Goal: Task Accomplishment & Management: Manage account settings

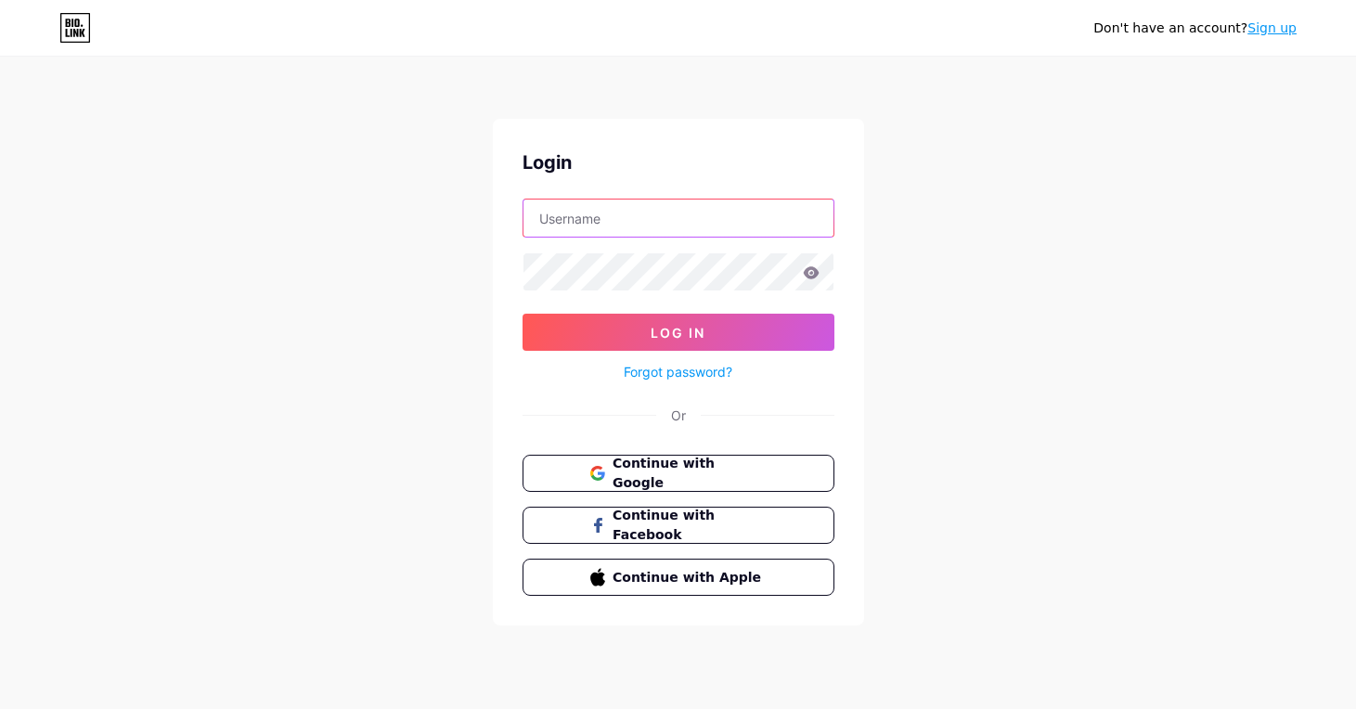
type input "garrettz"
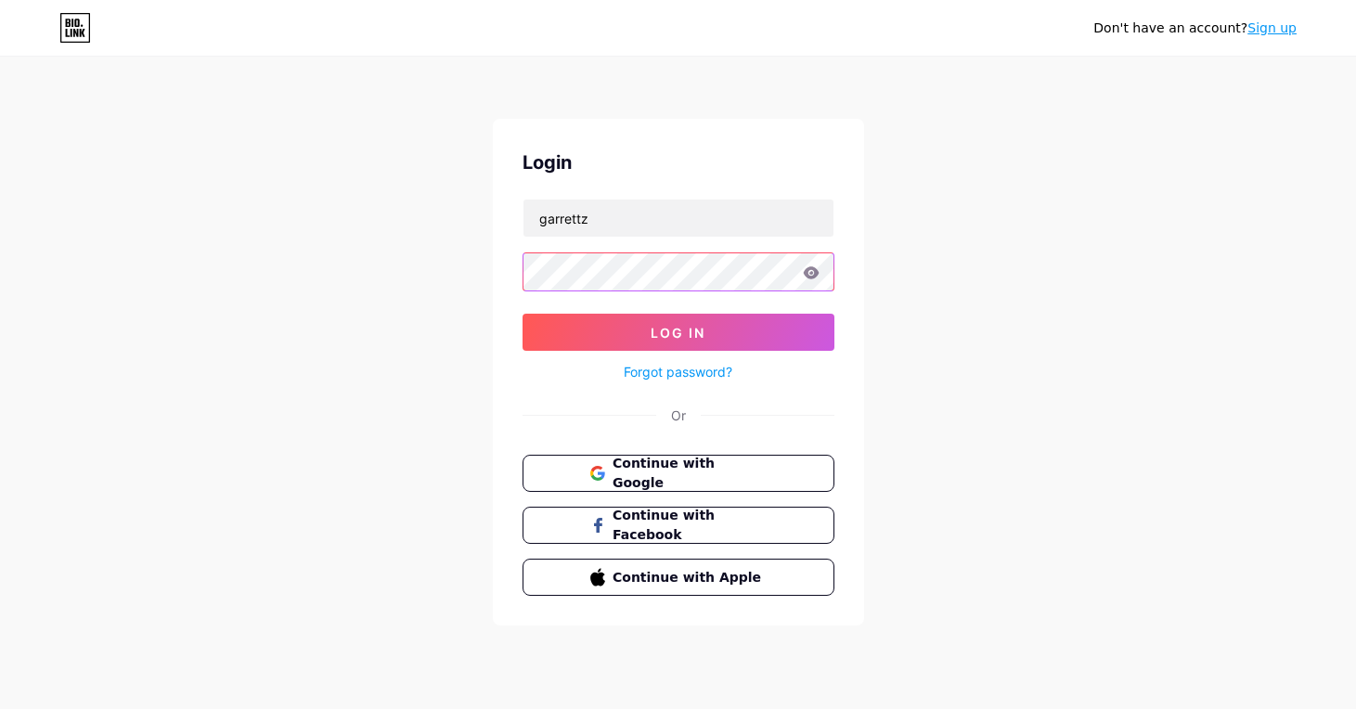
click at [677, 332] on button "Log In" at bounding box center [678, 332] width 312 height 37
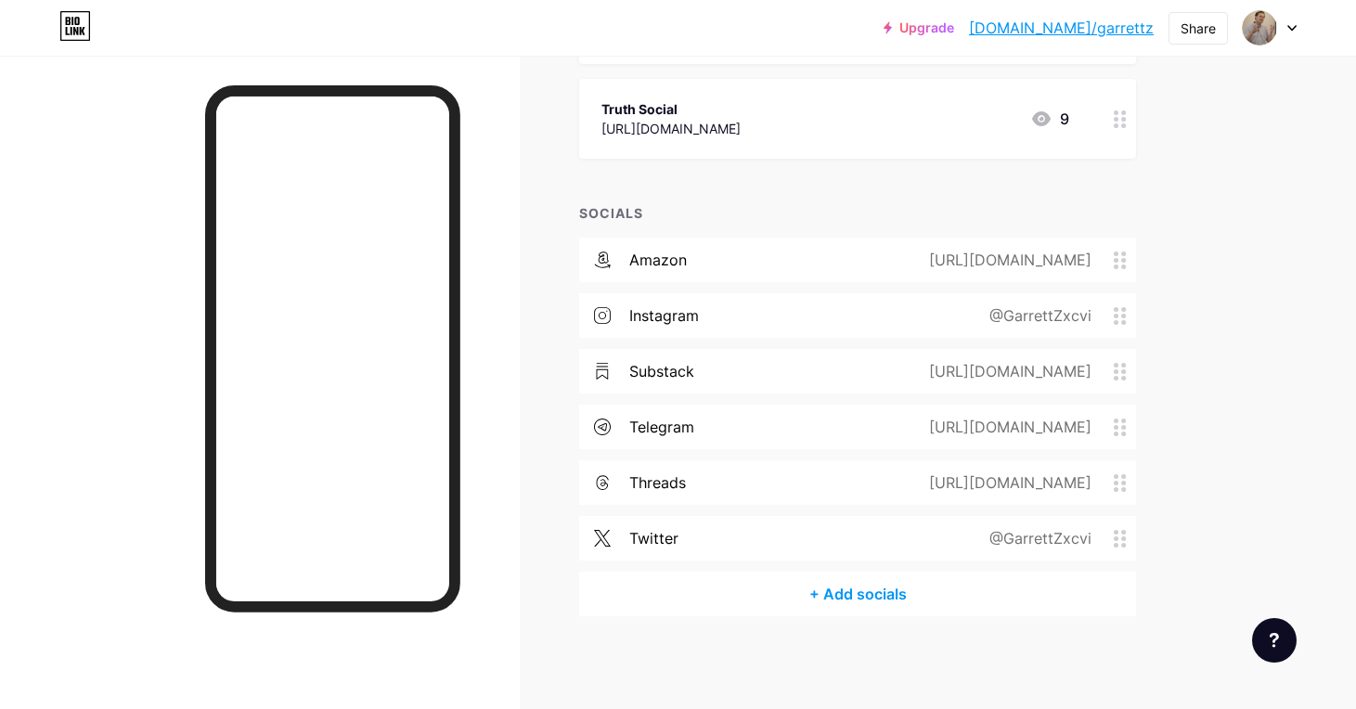
scroll to position [402, 0]
click at [830, 605] on div "+ Add socials" at bounding box center [857, 595] width 557 height 45
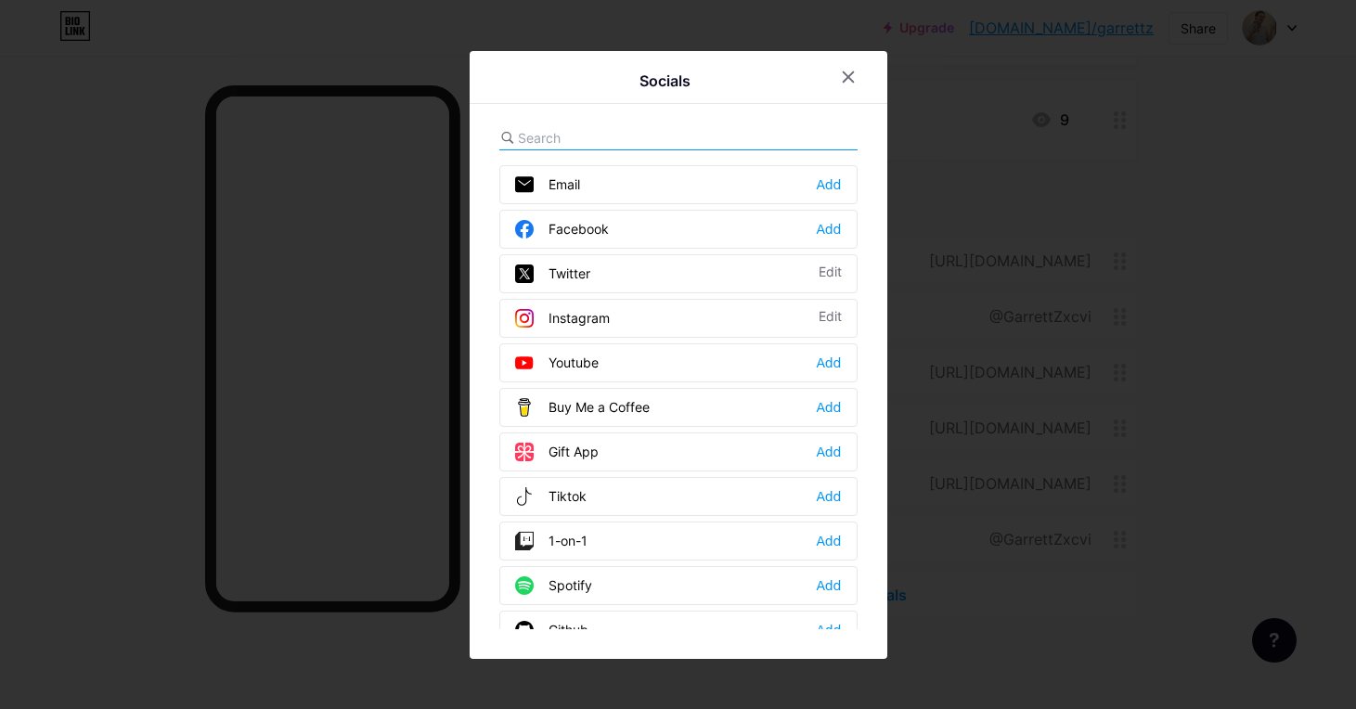
scroll to position [0, 0]
click at [825, 363] on div "Add" at bounding box center [828, 363] width 25 height 19
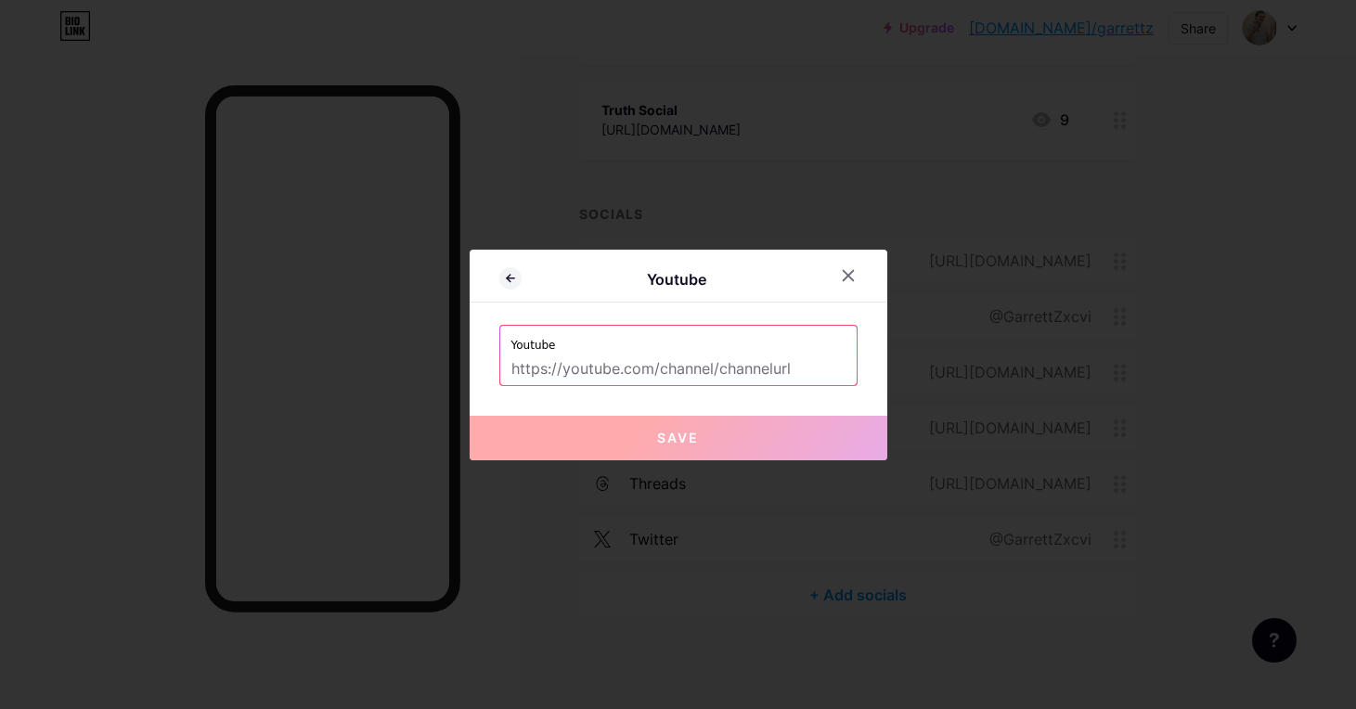
click at [739, 368] on input "text" at bounding box center [678, 370] width 334 height 32
paste input "[URL][DOMAIN_NAME]"
type input "[URL][DOMAIN_NAME]"
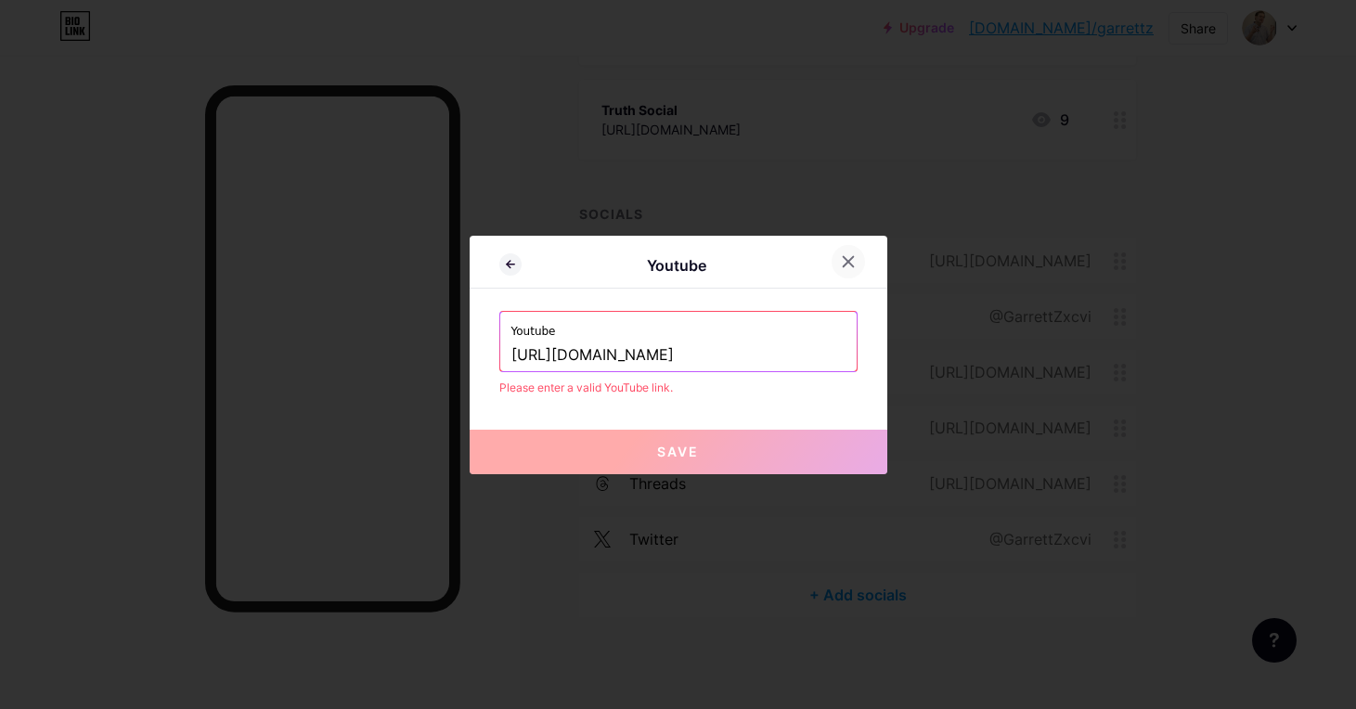
click at [860, 271] on div at bounding box center [847, 261] width 33 height 33
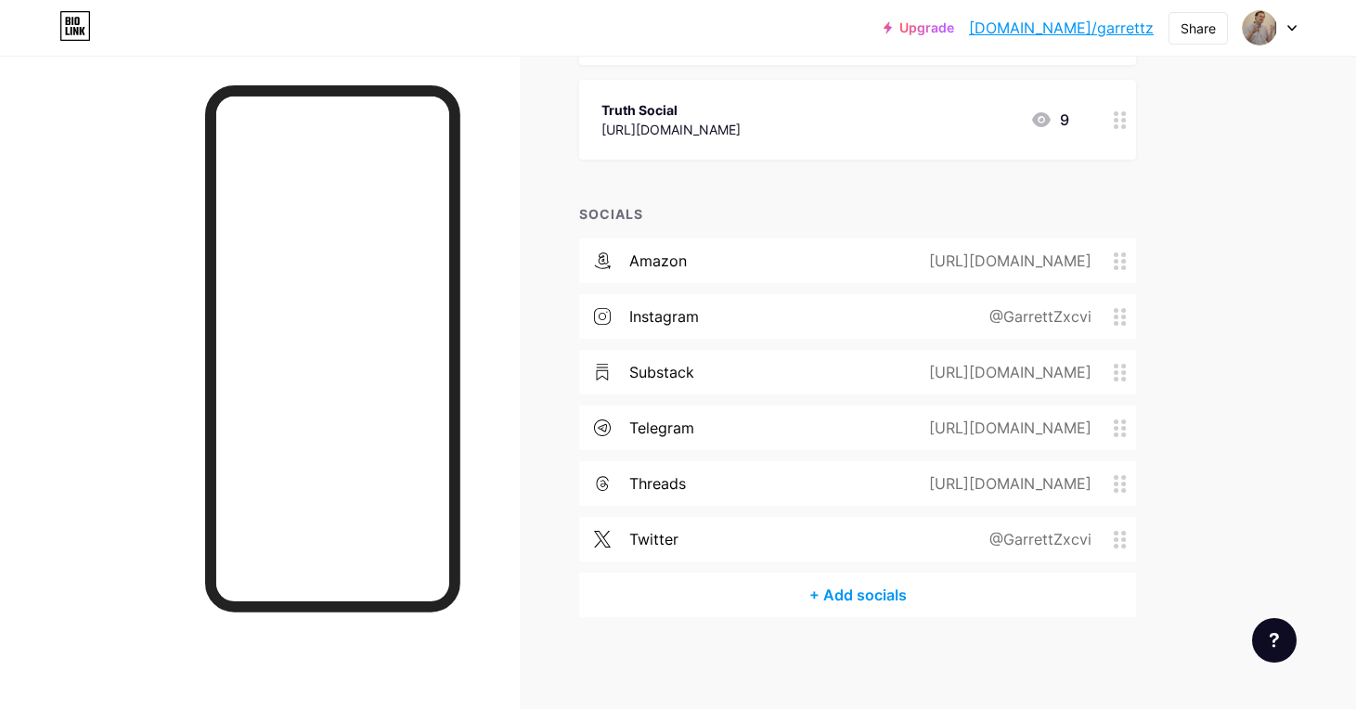
click at [857, 592] on div "+ Add socials" at bounding box center [857, 595] width 557 height 45
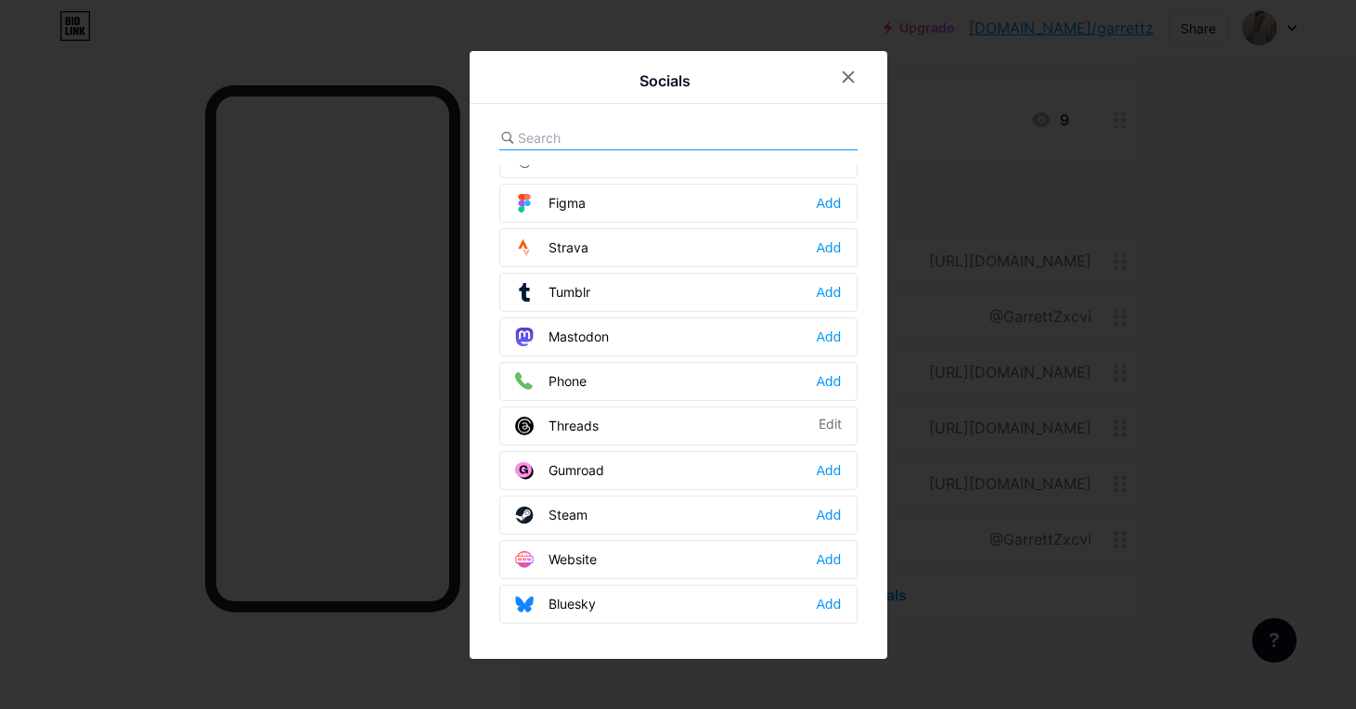
scroll to position [1674, 0]
click at [827, 561] on div "Add" at bounding box center [828, 559] width 25 height 19
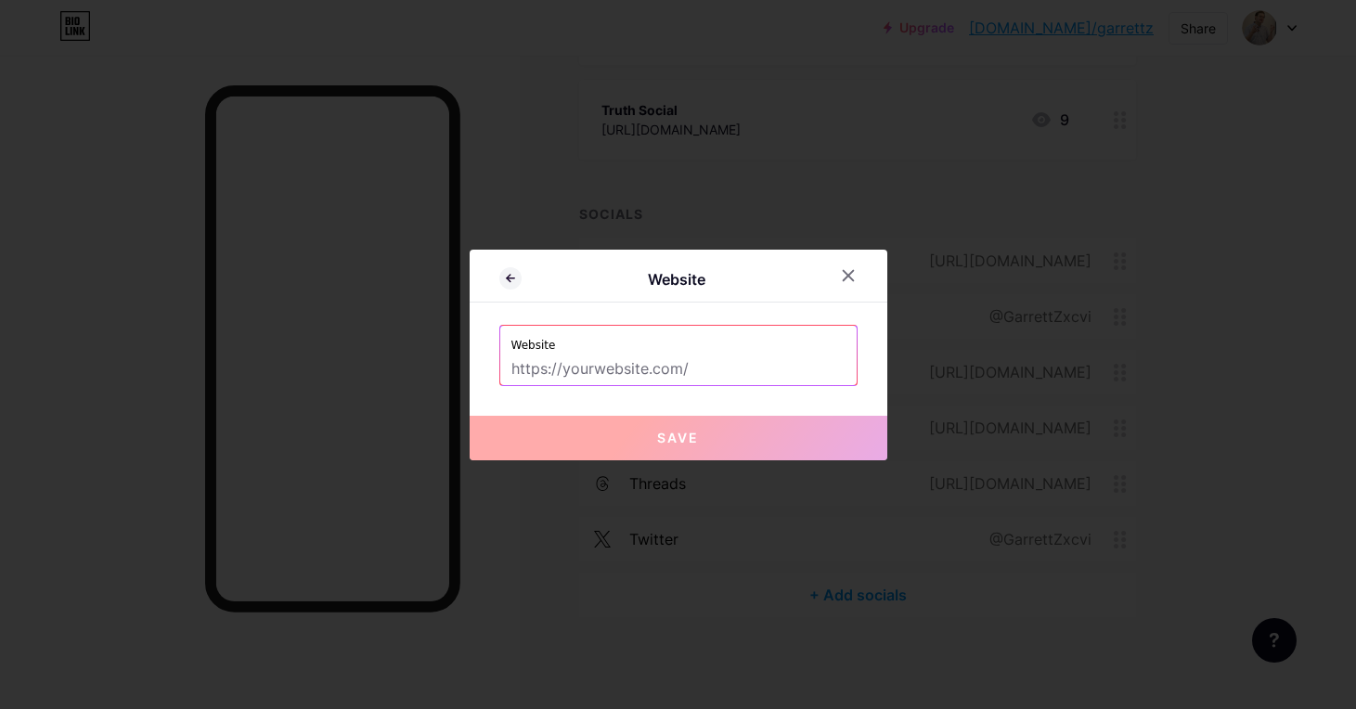
click at [602, 372] on input "text" at bounding box center [678, 370] width 334 height 32
paste input "[URL][DOMAIN_NAME]"
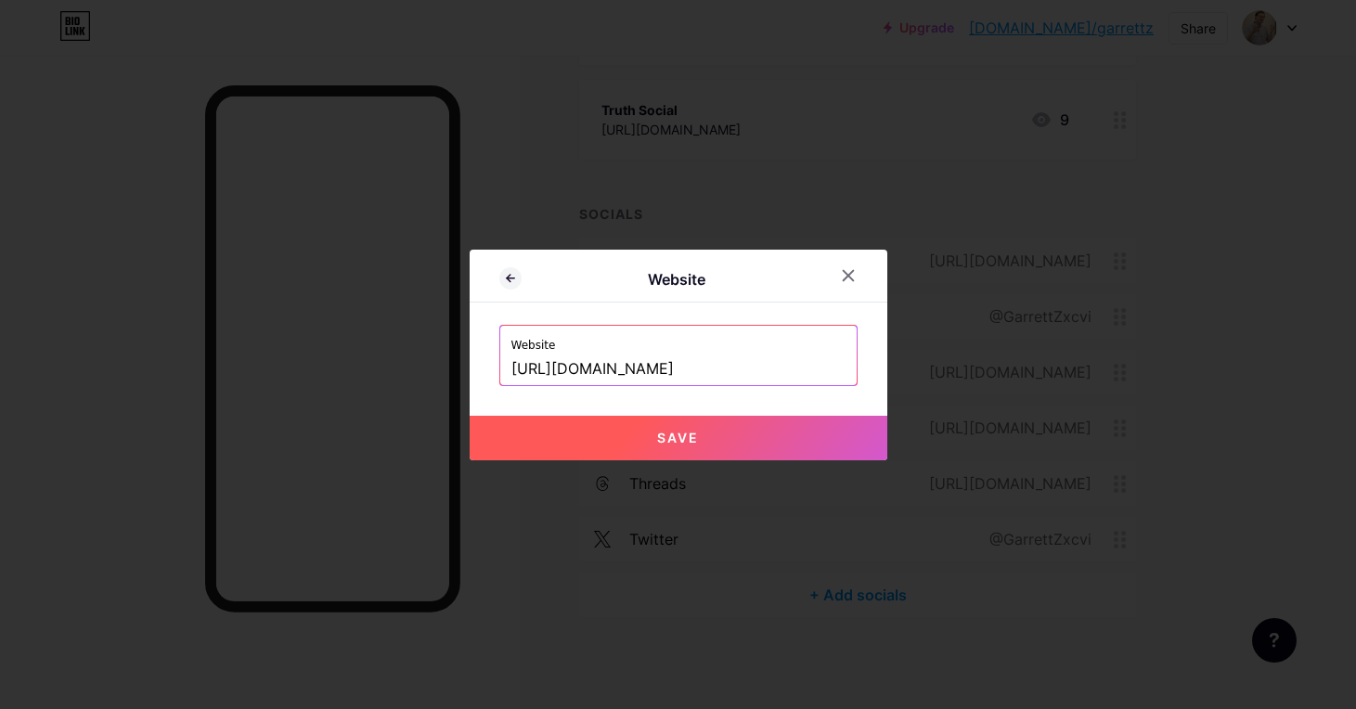
type input "[URL][DOMAIN_NAME]"
click at [626, 444] on button "Save" at bounding box center [679, 438] width 418 height 45
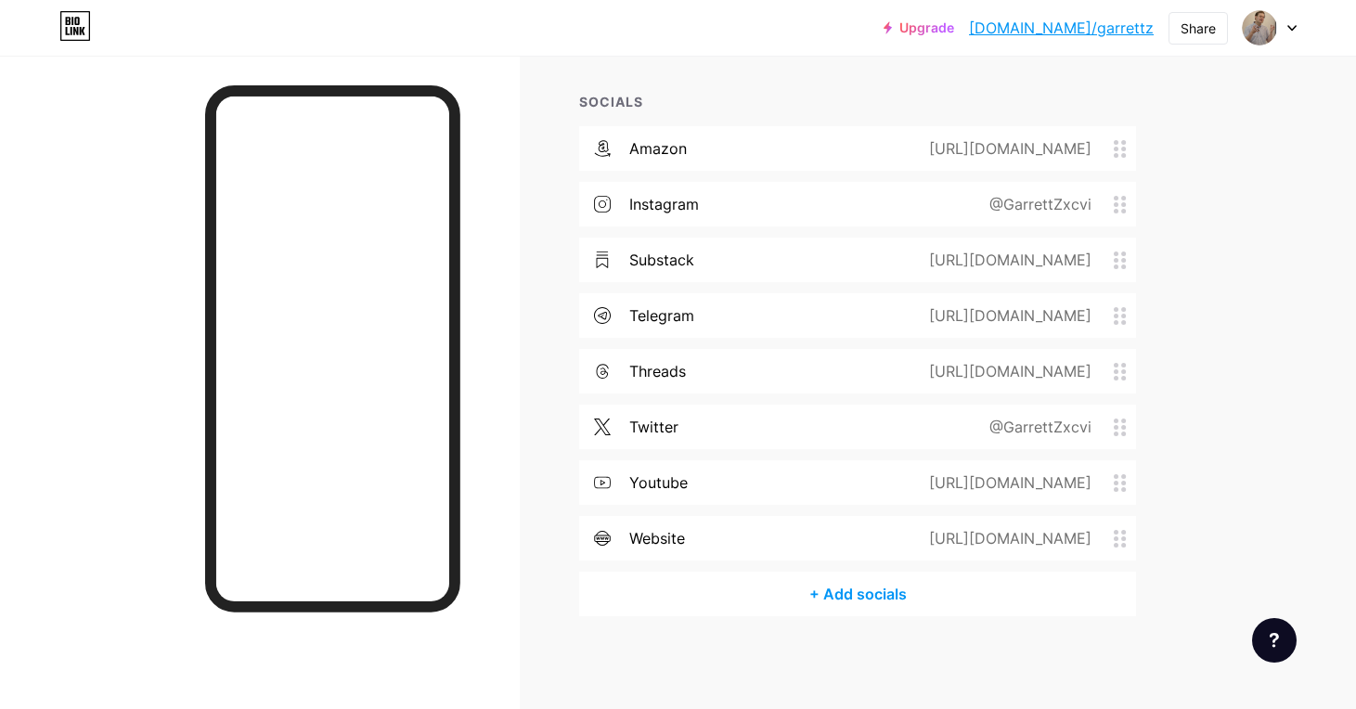
scroll to position [513, 0]
click at [1118, 547] on icon at bounding box center [1120, 540] width 13 height 18
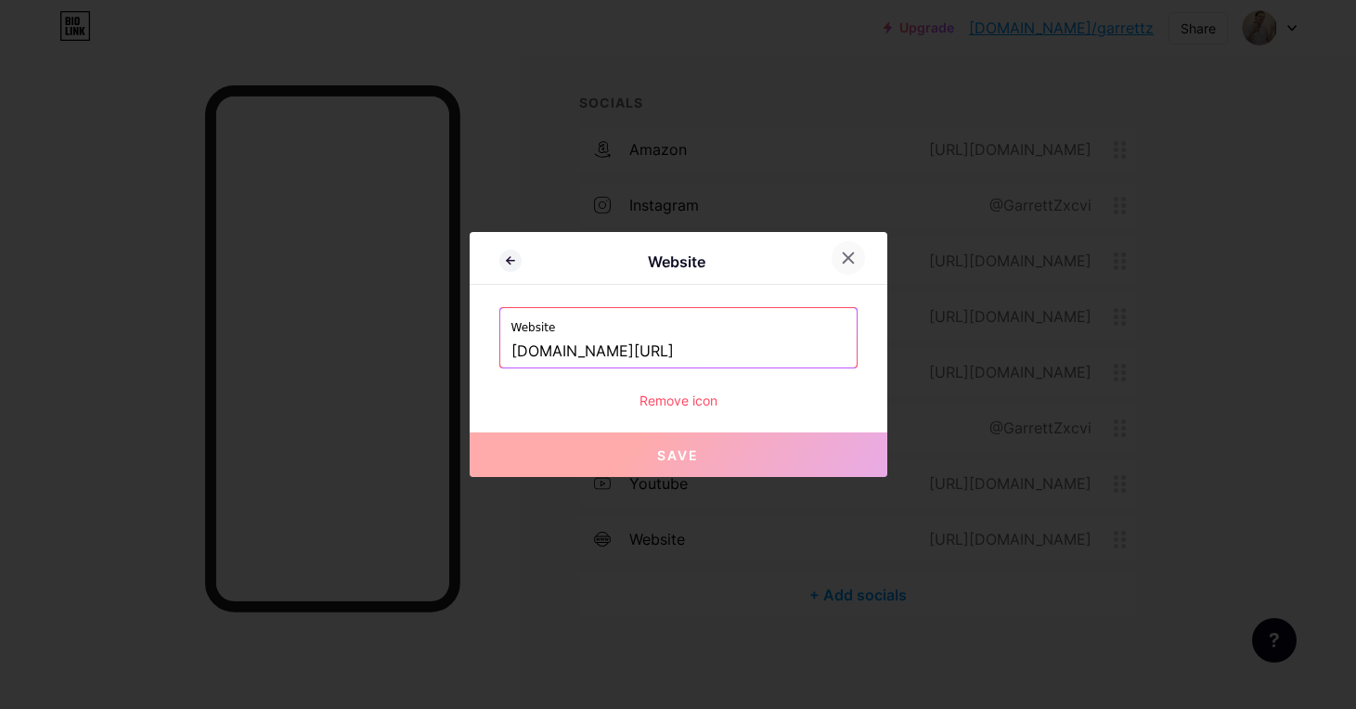
click at [853, 256] on icon at bounding box center [848, 258] width 15 height 15
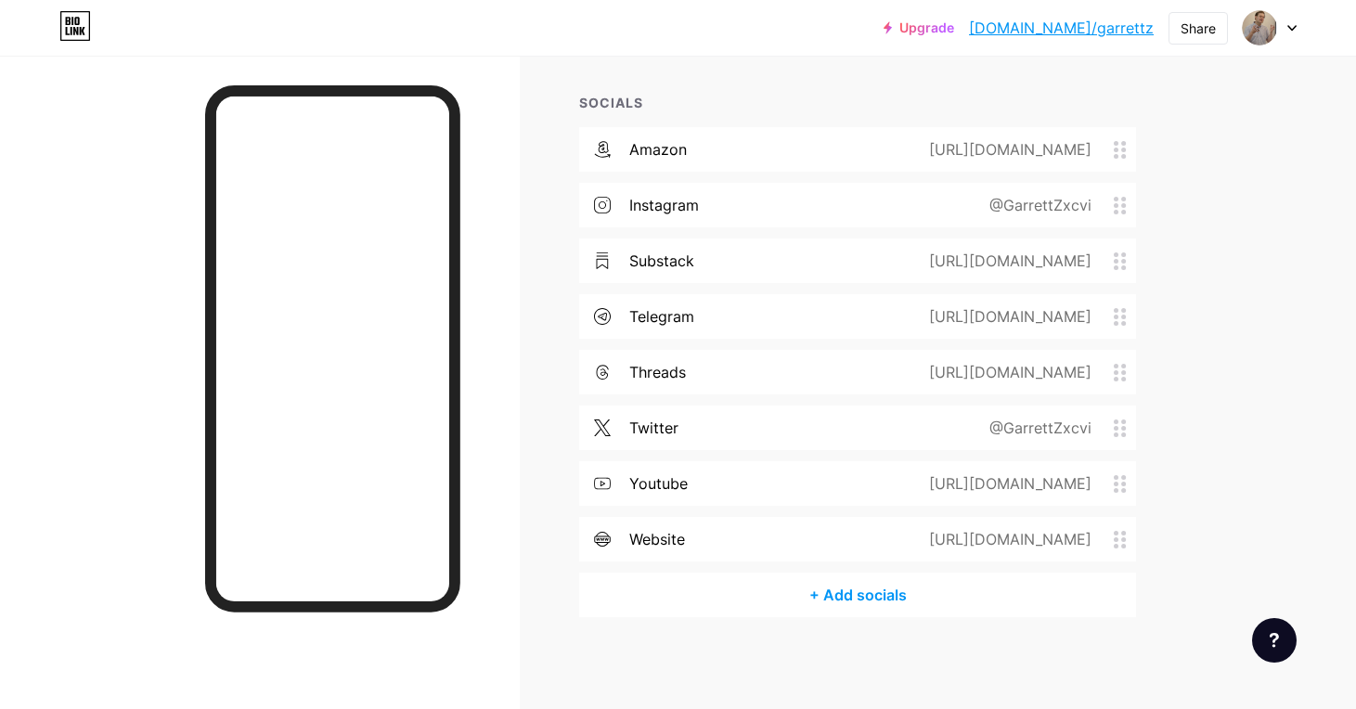
click at [593, 537] on span at bounding box center [604, 539] width 50 height 17
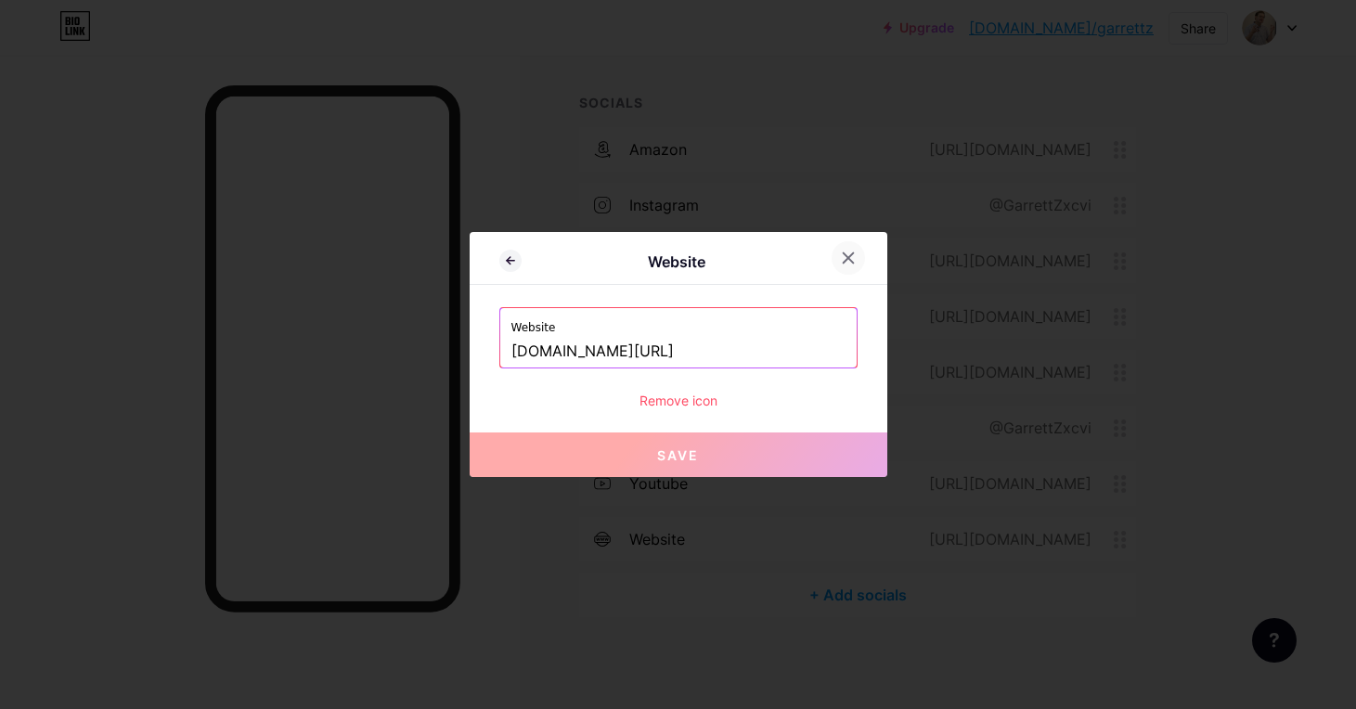
click at [845, 251] on div at bounding box center [847, 257] width 33 height 33
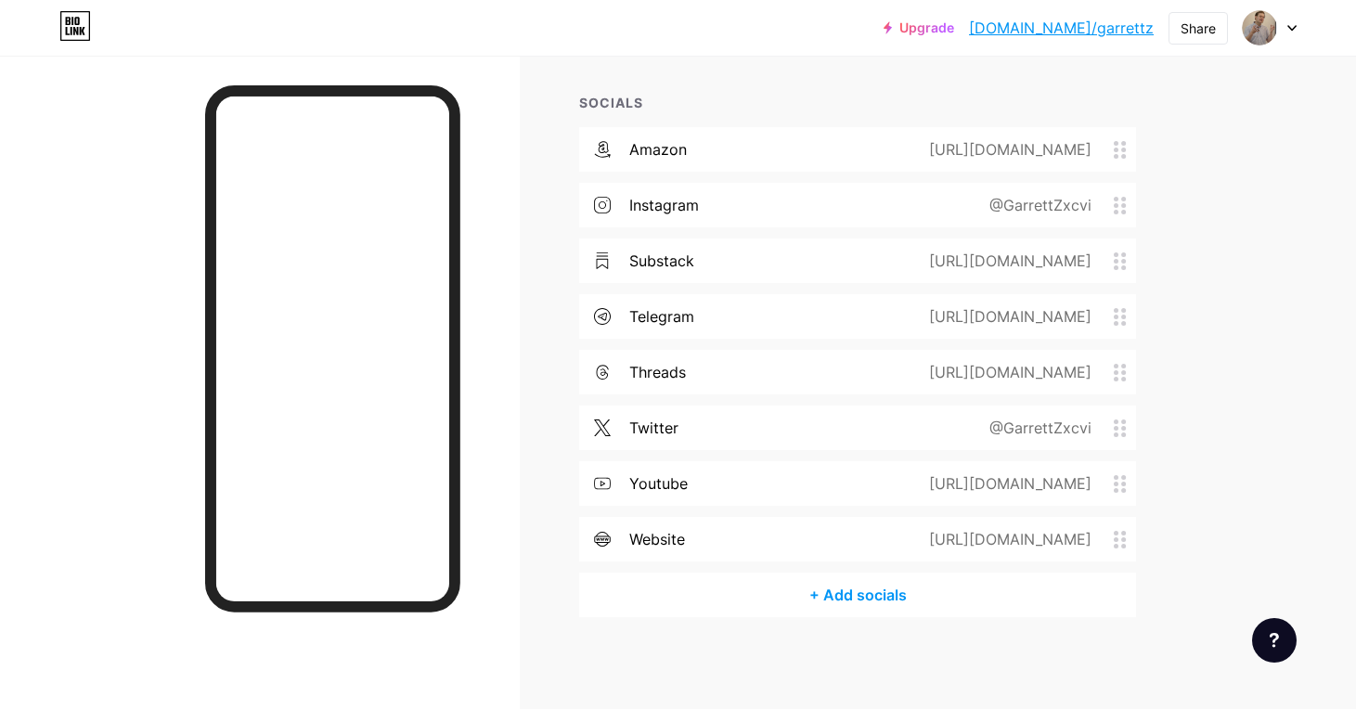
click at [818, 597] on div "+ Add socials" at bounding box center [857, 595] width 557 height 45
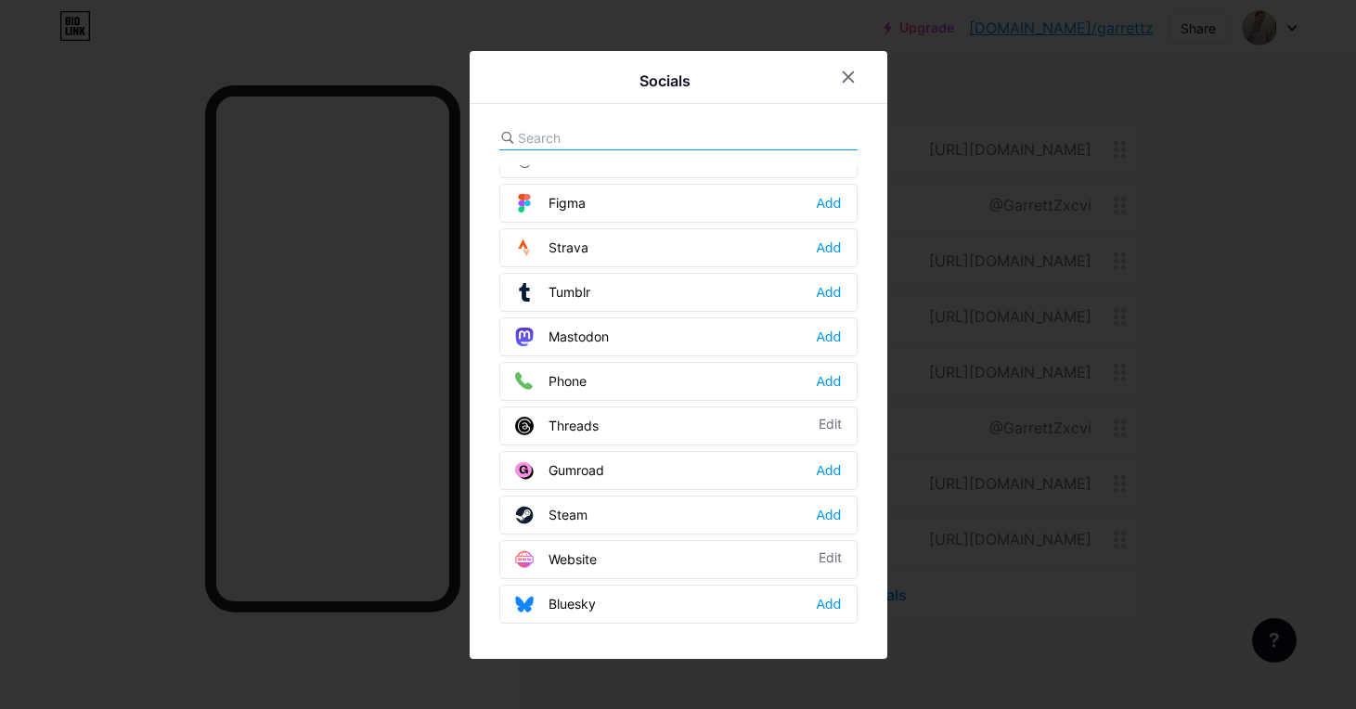
scroll to position [1674, 0]
click at [847, 83] on icon at bounding box center [848, 77] width 15 height 15
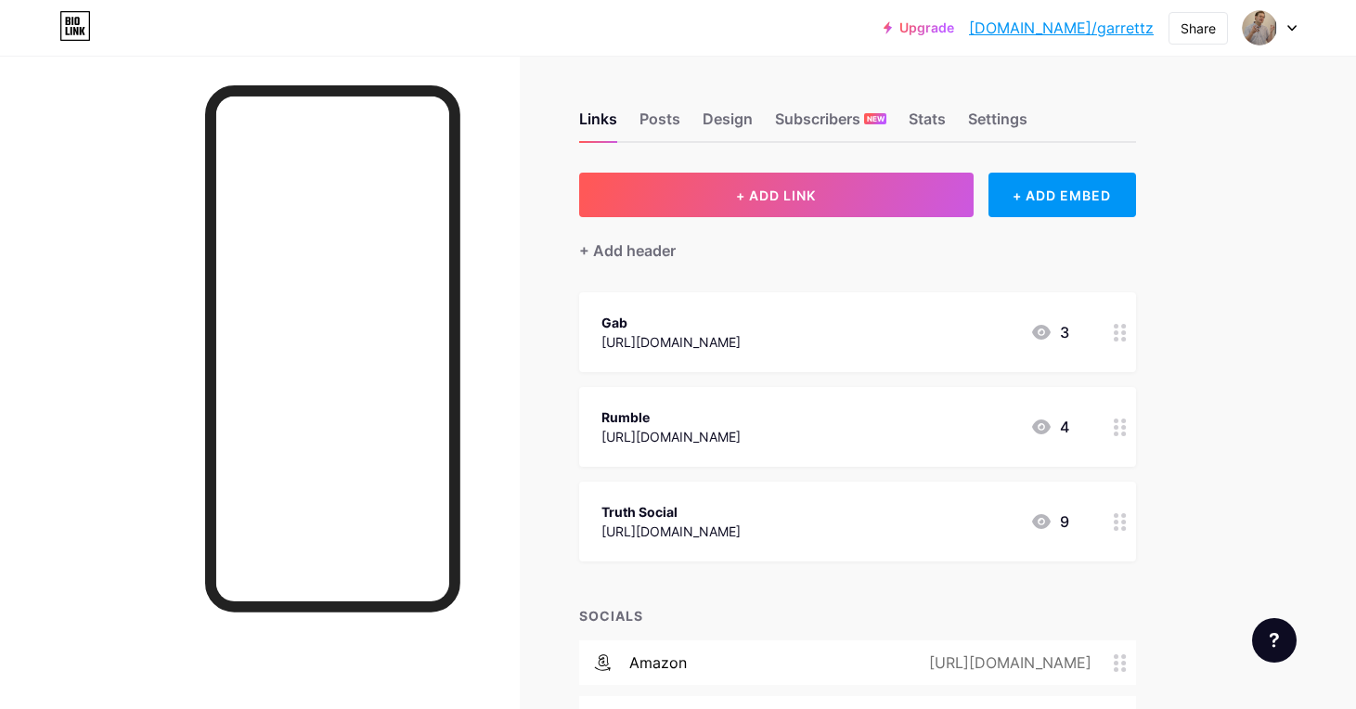
scroll to position [0, 0]
click at [1120, 425] on icon at bounding box center [1120, 428] width 13 height 18
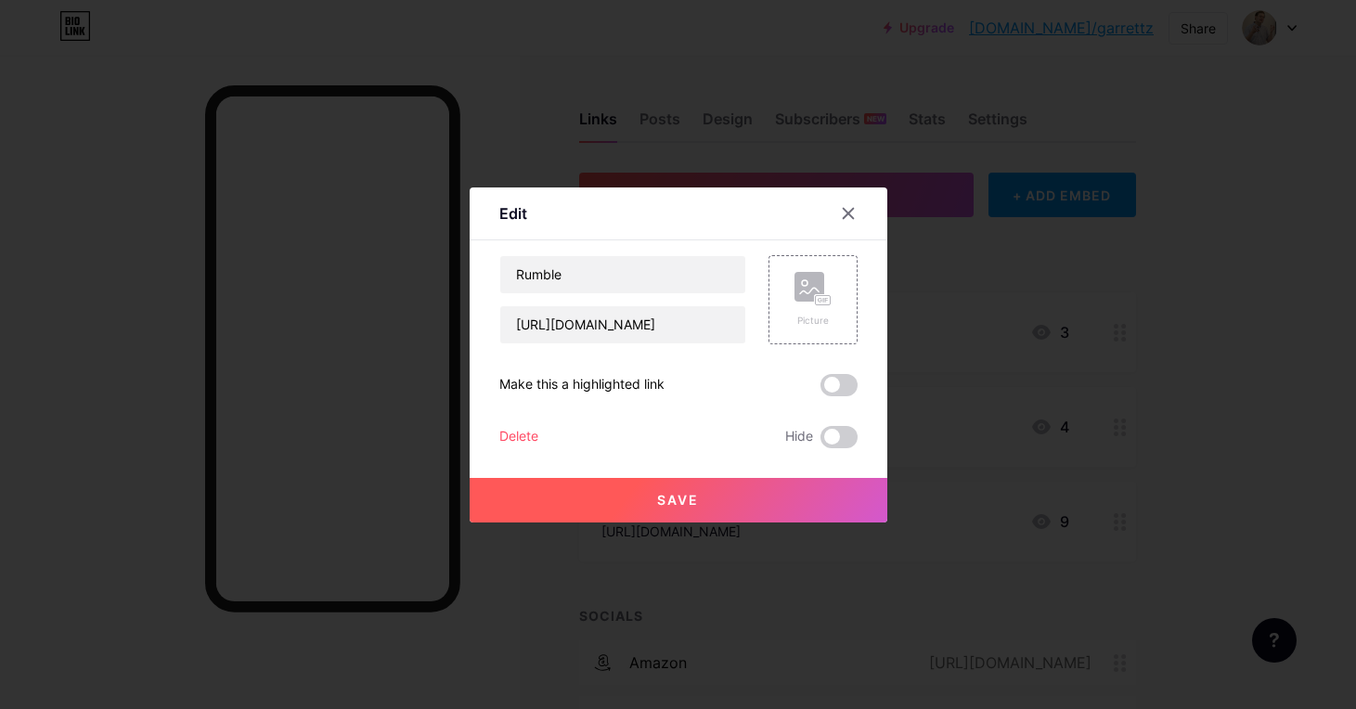
click at [521, 434] on div "Delete" at bounding box center [518, 437] width 39 height 22
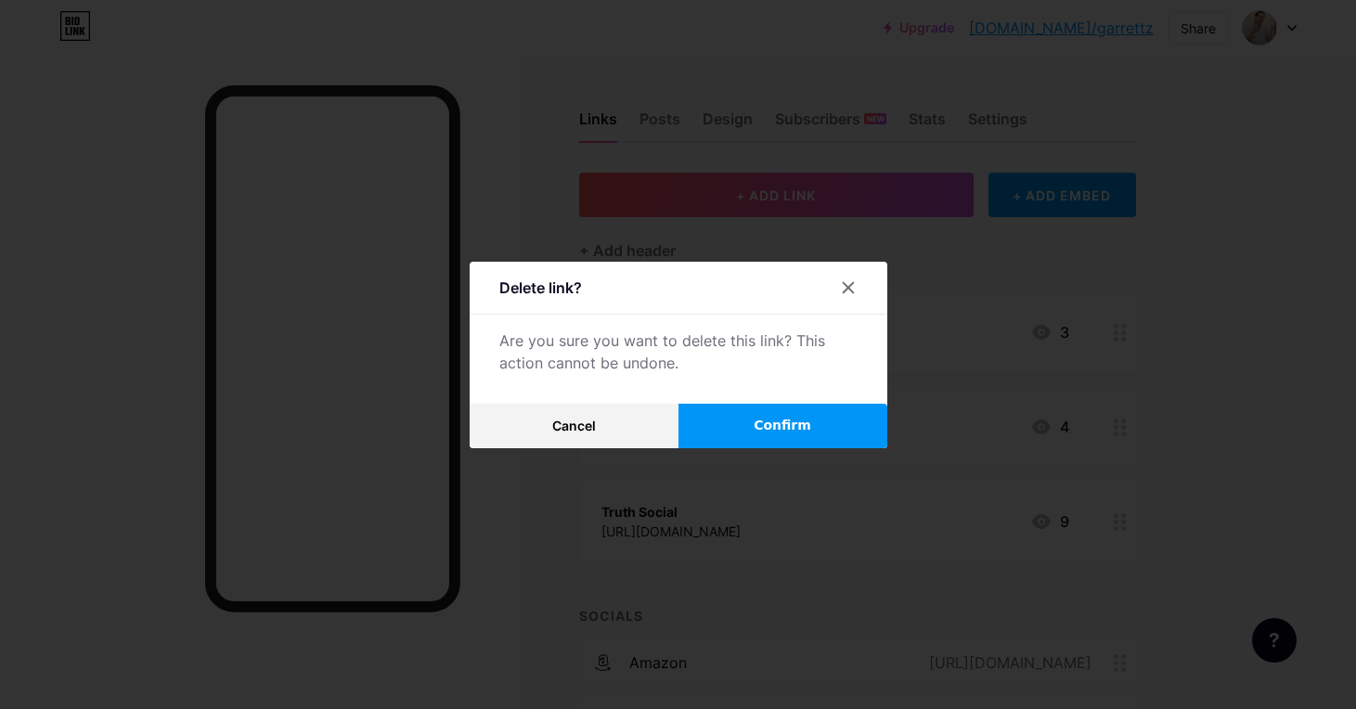
click at [761, 431] on span "Confirm" at bounding box center [782, 425] width 58 height 19
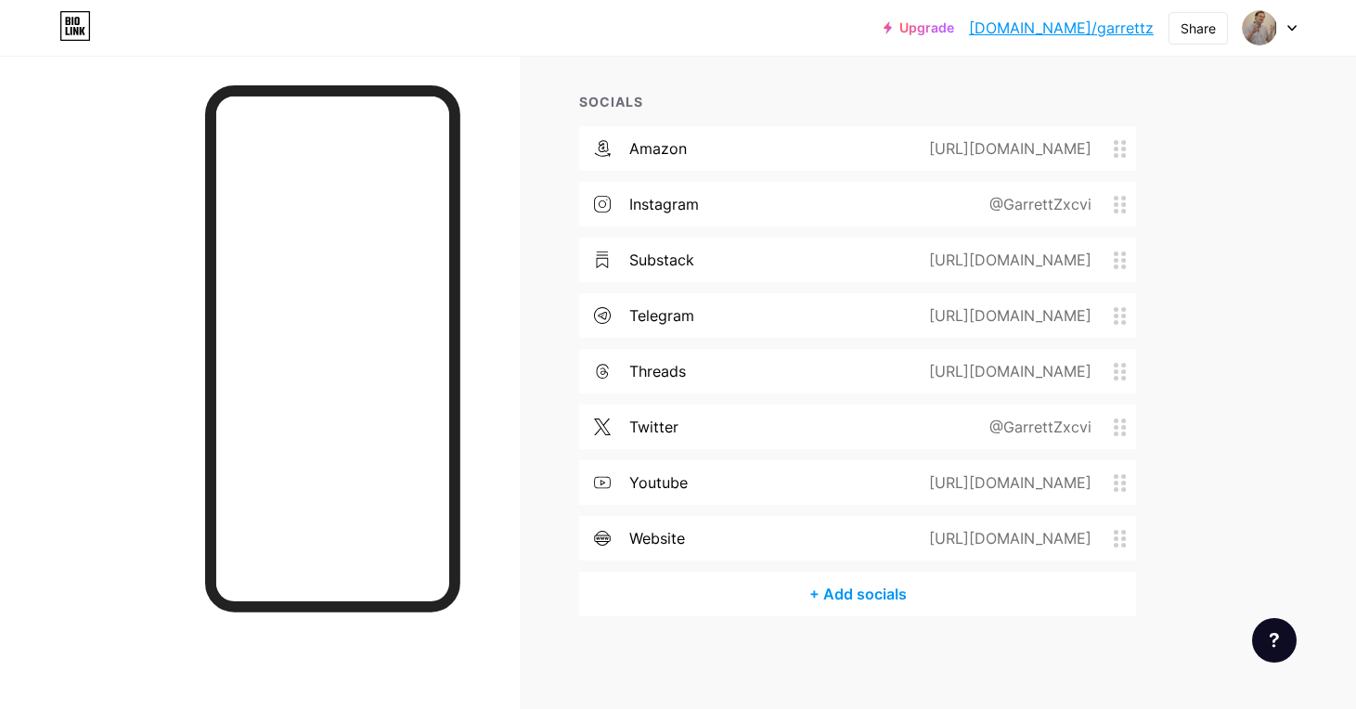
scroll to position [419, 0]
click at [943, 477] on div "[URL][DOMAIN_NAME]" at bounding box center [1006, 483] width 214 height 22
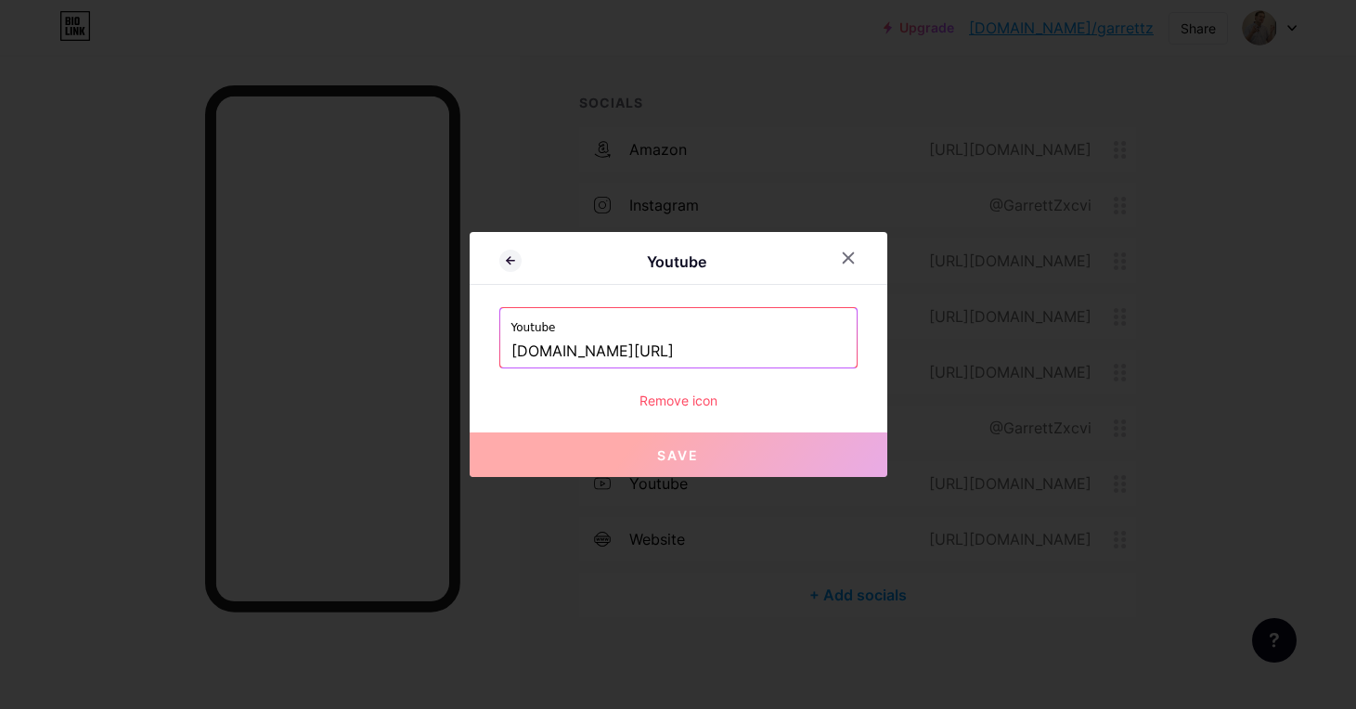
click at [860, 271] on div at bounding box center [859, 257] width 56 height 33
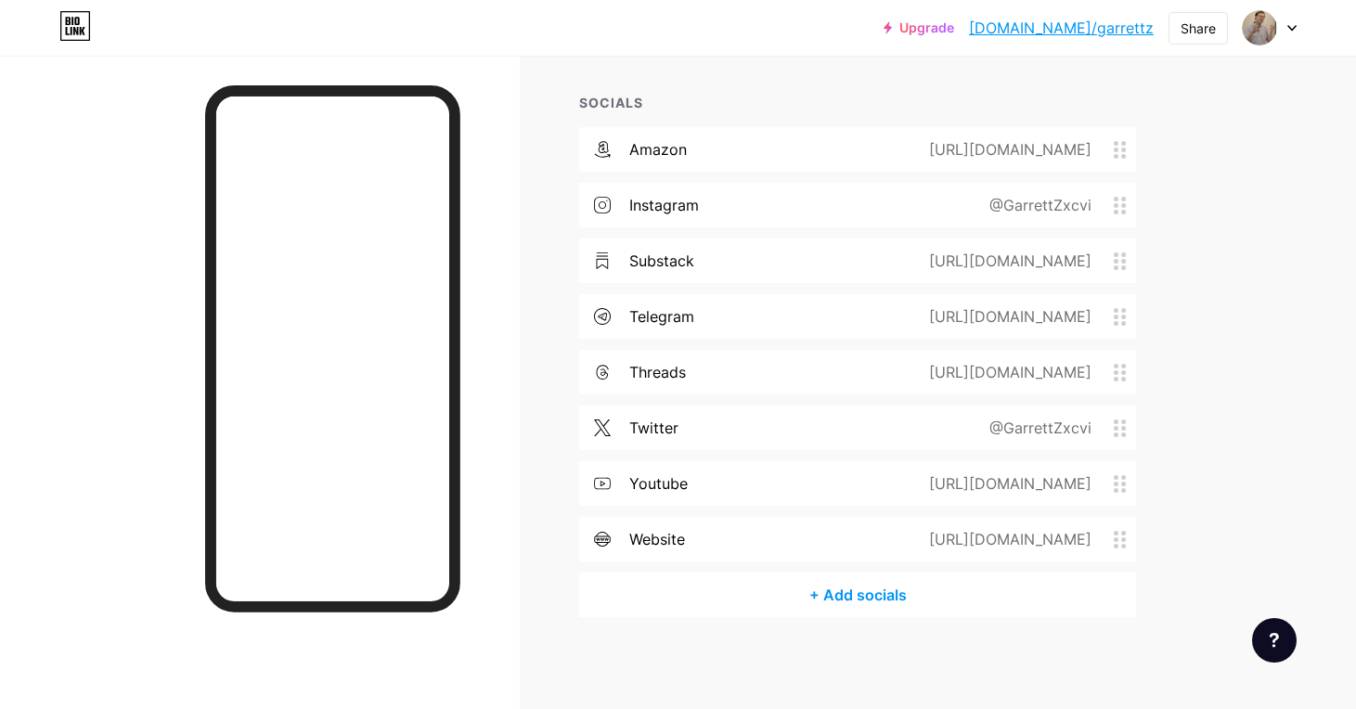
click at [1120, 531] on icon at bounding box center [1120, 540] width 13 height 18
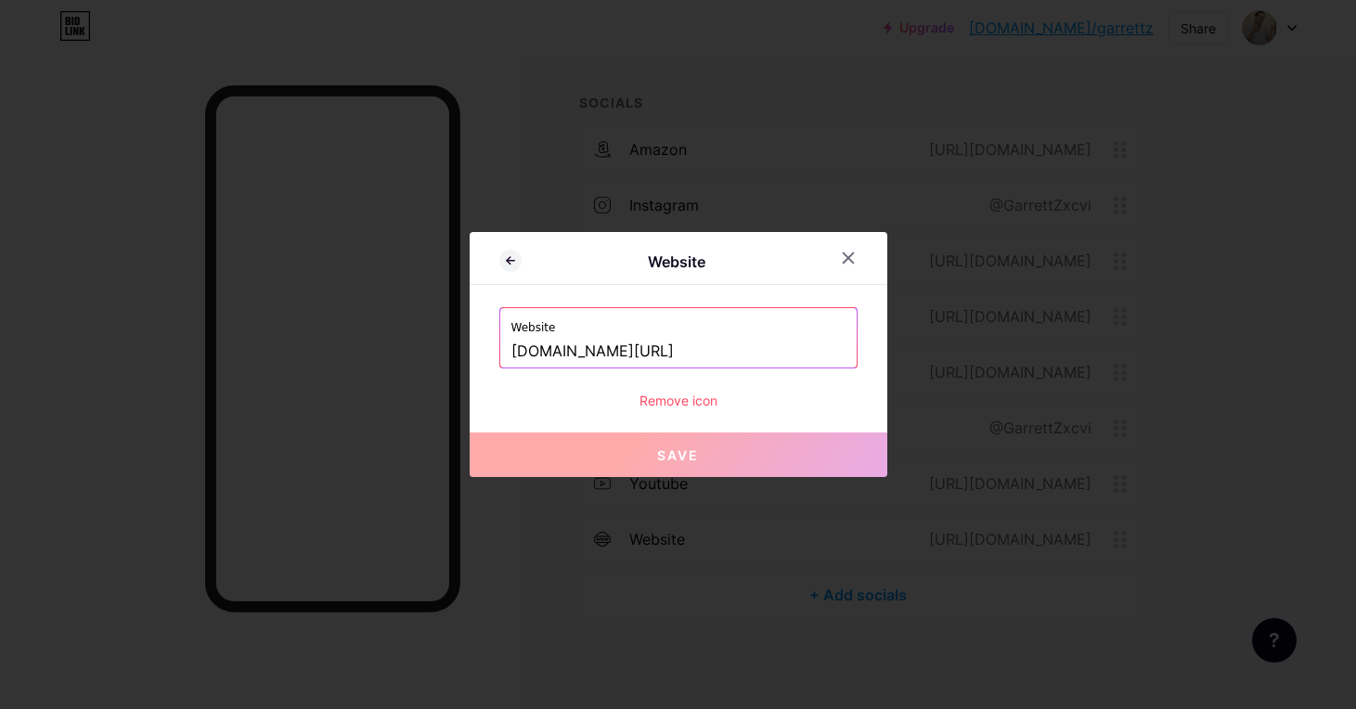
drag, startPoint x: 468, startPoint y: 354, endPoint x: 425, endPoint y: 343, distance: 43.9
click at [425, 343] on div "Website Website [DOMAIN_NAME][URL] Remove icon Save" at bounding box center [678, 354] width 1356 height 709
paste input "[URL][DOMAIN_NAME]"
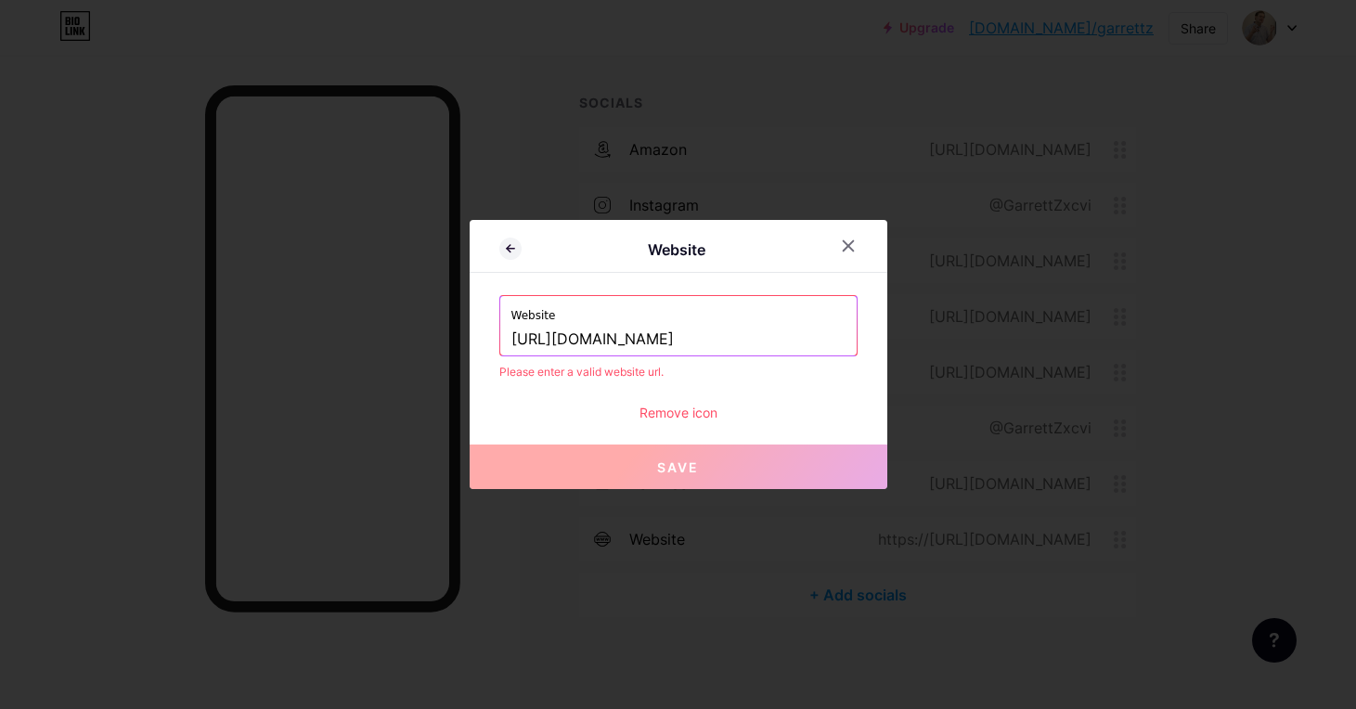
click at [621, 462] on button "Save" at bounding box center [679, 466] width 418 height 45
drag, startPoint x: 612, startPoint y: 336, endPoint x: 599, endPoint y: 340, distance: 13.5
click at [611, 337] on input "[URL][DOMAIN_NAME]" at bounding box center [678, 340] width 334 height 32
drag, startPoint x: 562, startPoint y: 339, endPoint x: 463, endPoint y: 330, distance: 99.6
click at [463, 330] on div "Website Website [URL][DOMAIN_NAME] Please enter a valid website url. Remove ico…" at bounding box center [678, 354] width 1356 height 709
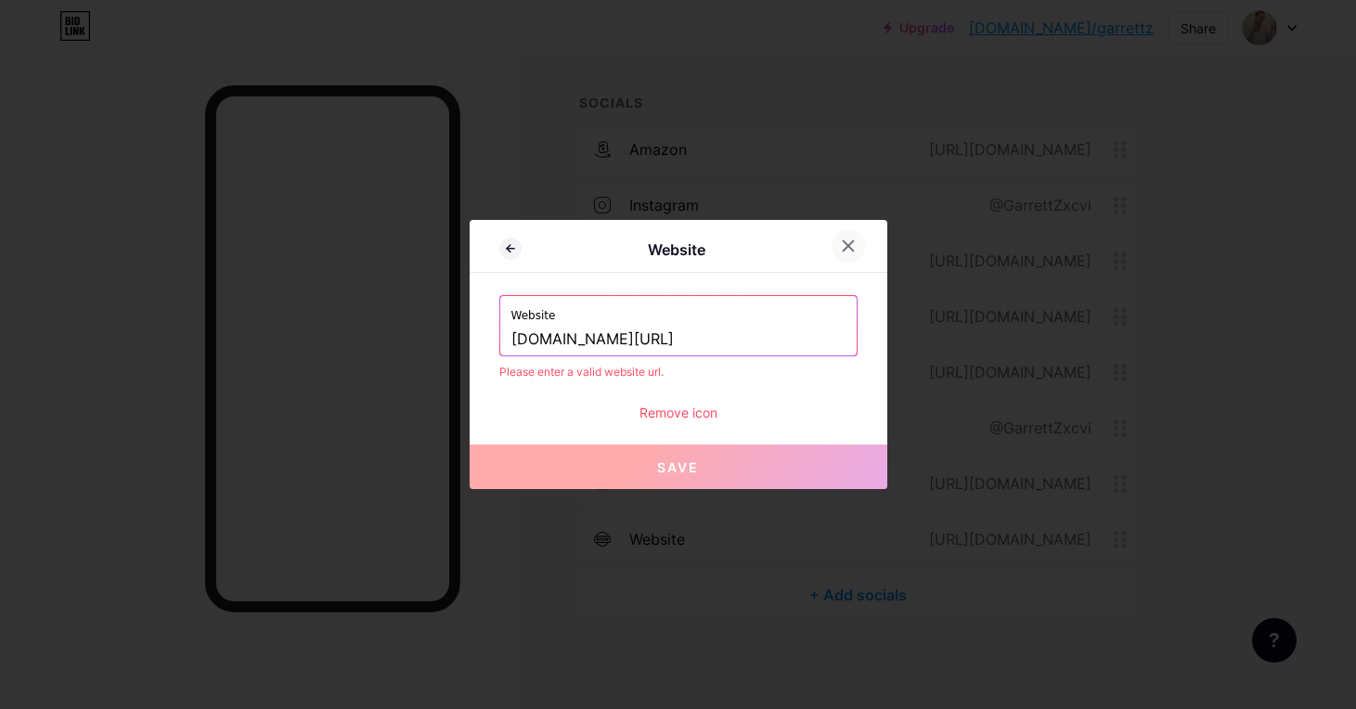
type input "[DOMAIN_NAME][URL]"
click at [859, 251] on div at bounding box center [847, 245] width 33 height 33
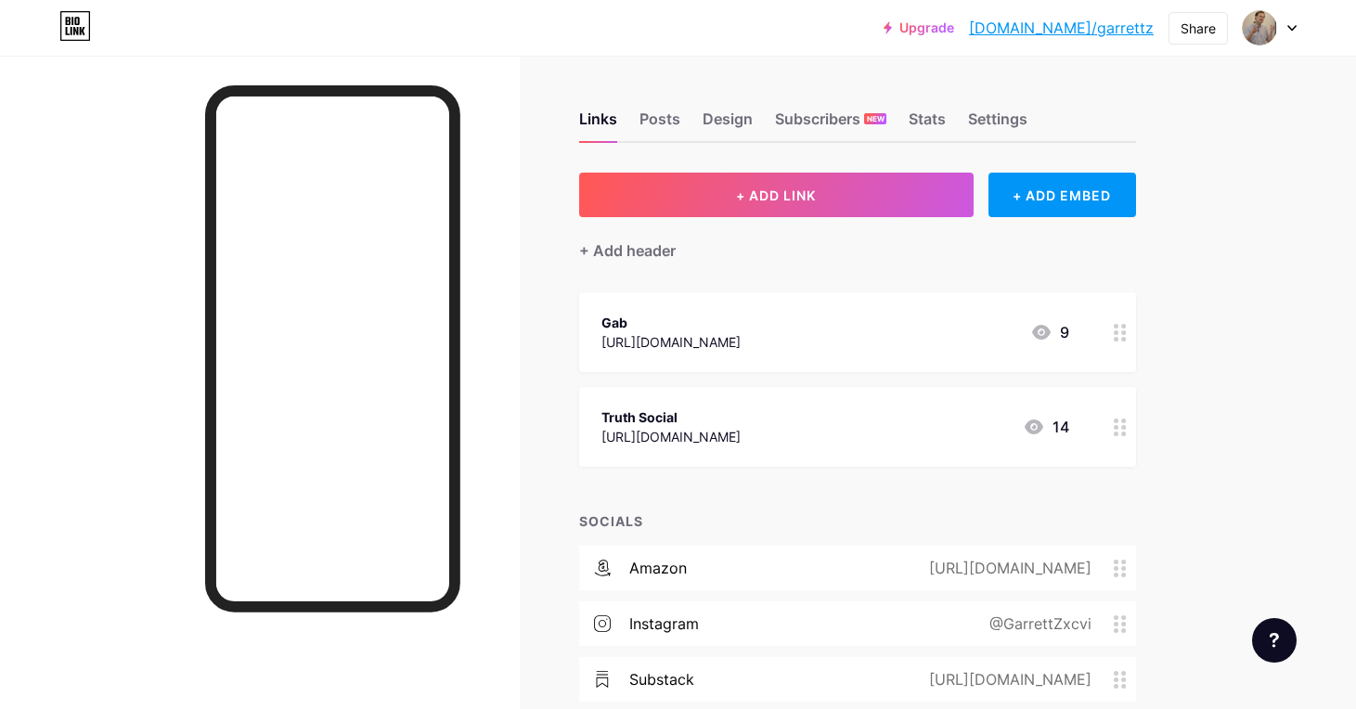
click at [1088, 29] on link "[DOMAIN_NAME]/garrettz" at bounding box center [1061, 28] width 185 height 22
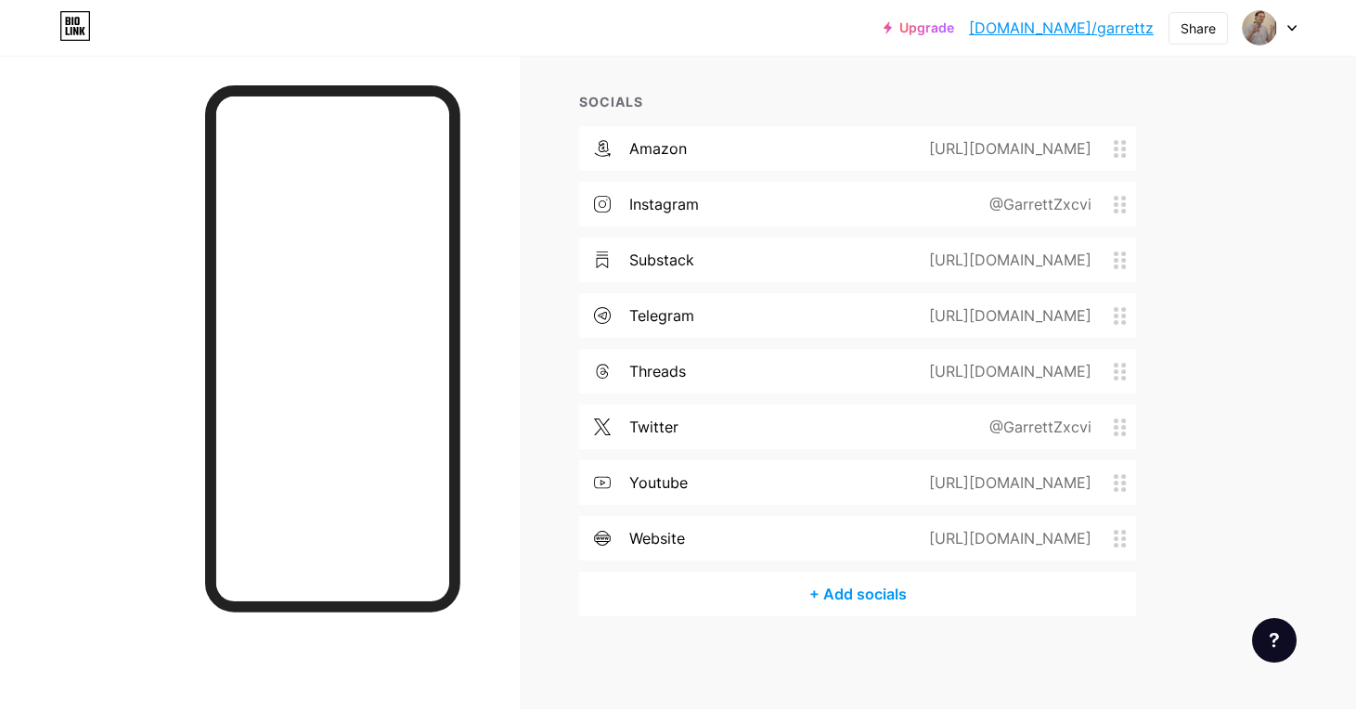
scroll to position [419, 0]
click at [1116, 549] on div "website https://rumble.com/c/GarrettZ" at bounding box center [857, 539] width 557 height 45
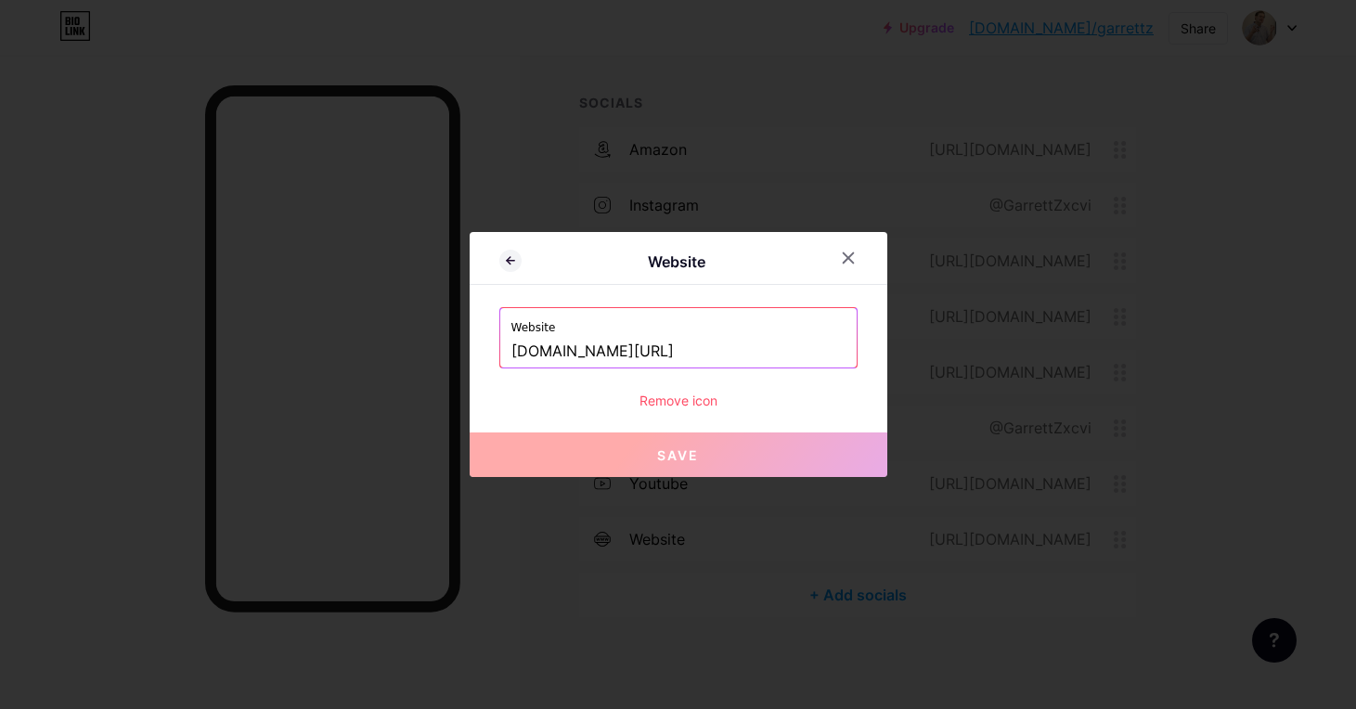
drag, startPoint x: 581, startPoint y: 333, endPoint x: 470, endPoint y: 333, distance: 111.4
click at [470, 332] on div "Website Website [DOMAIN_NAME][URL] Remove icon Save" at bounding box center [679, 354] width 418 height 245
paste input "[URL][DOMAIN_NAME]"
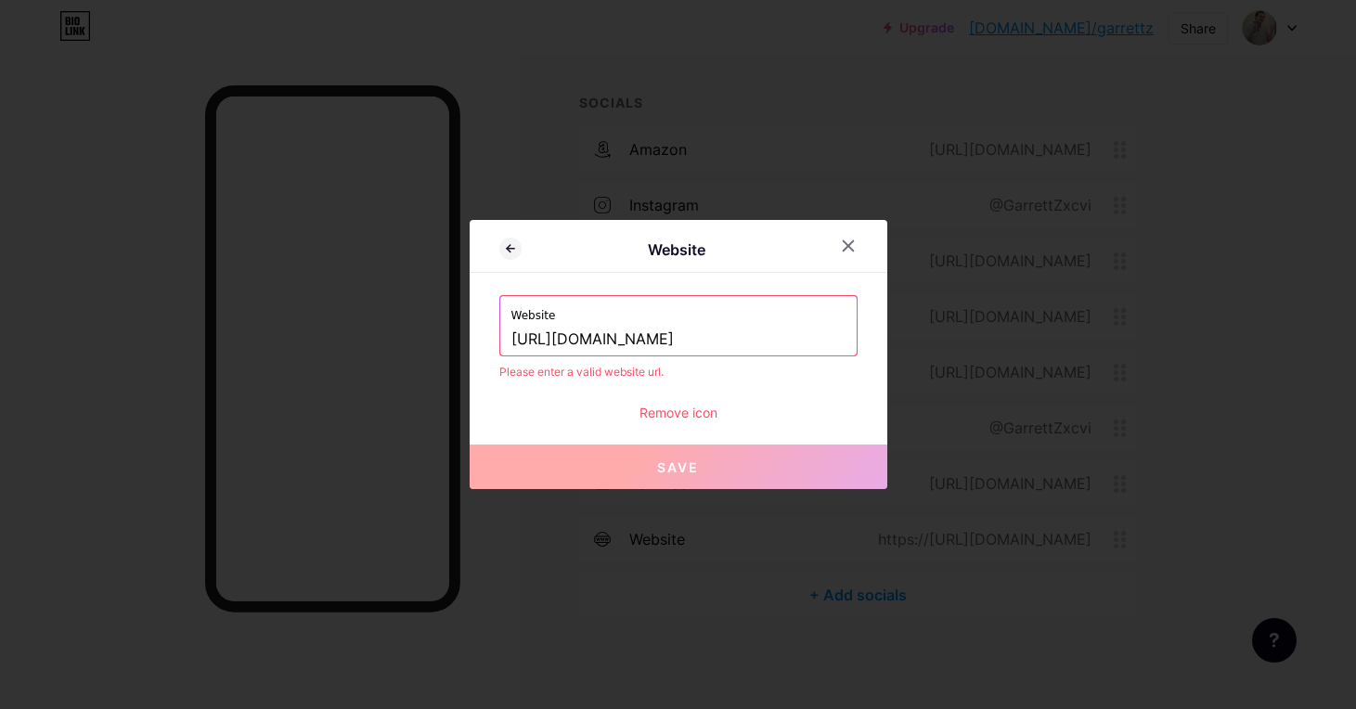
drag, startPoint x: 565, startPoint y: 340, endPoint x: 483, endPoint y: 336, distance: 81.7
click at [483, 336] on div "Website Website [URL][DOMAIN_NAME] Please enter a valid website url. Remove ico…" at bounding box center [679, 354] width 418 height 269
click at [753, 338] on input "trruthsocial.com/@garrettziegler" at bounding box center [678, 340] width 334 height 32
click at [638, 343] on input "trruthsocial.com/@garrettziegler" at bounding box center [678, 340] width 334 height 32
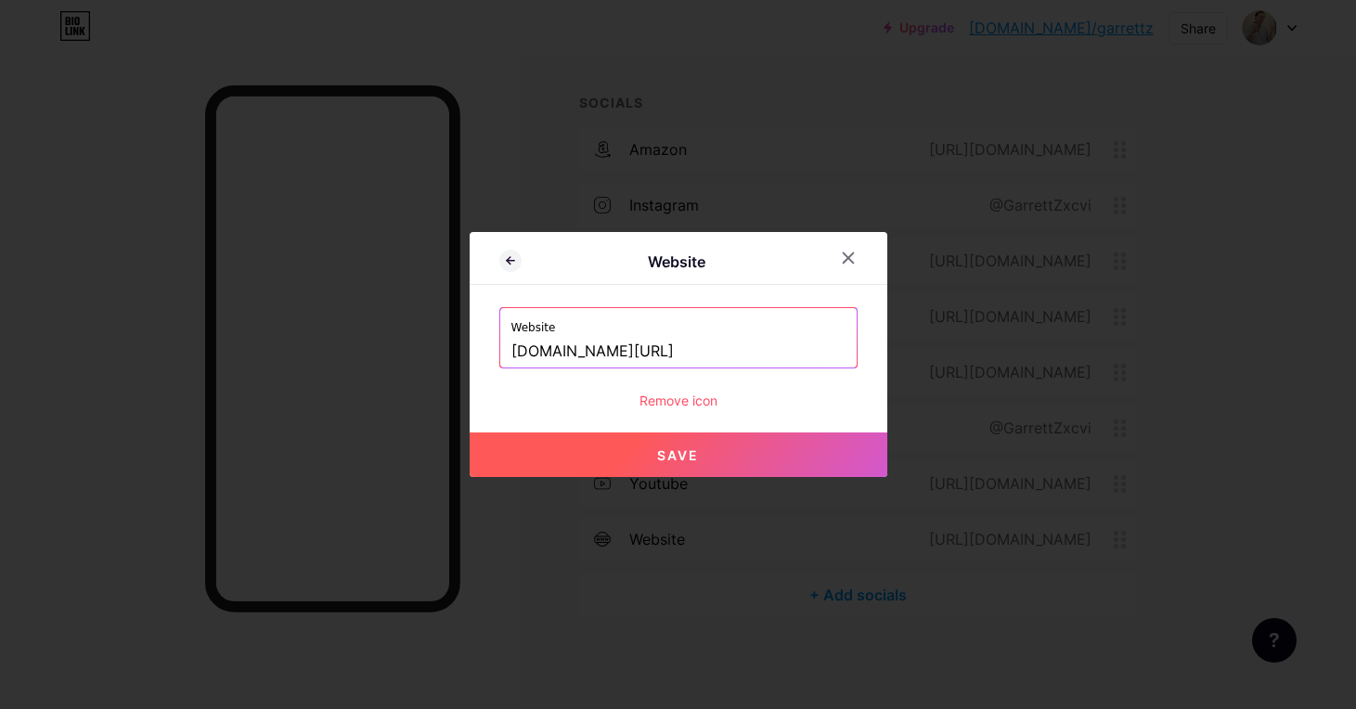
type input "trruthsocial.com/@garrettziegler"
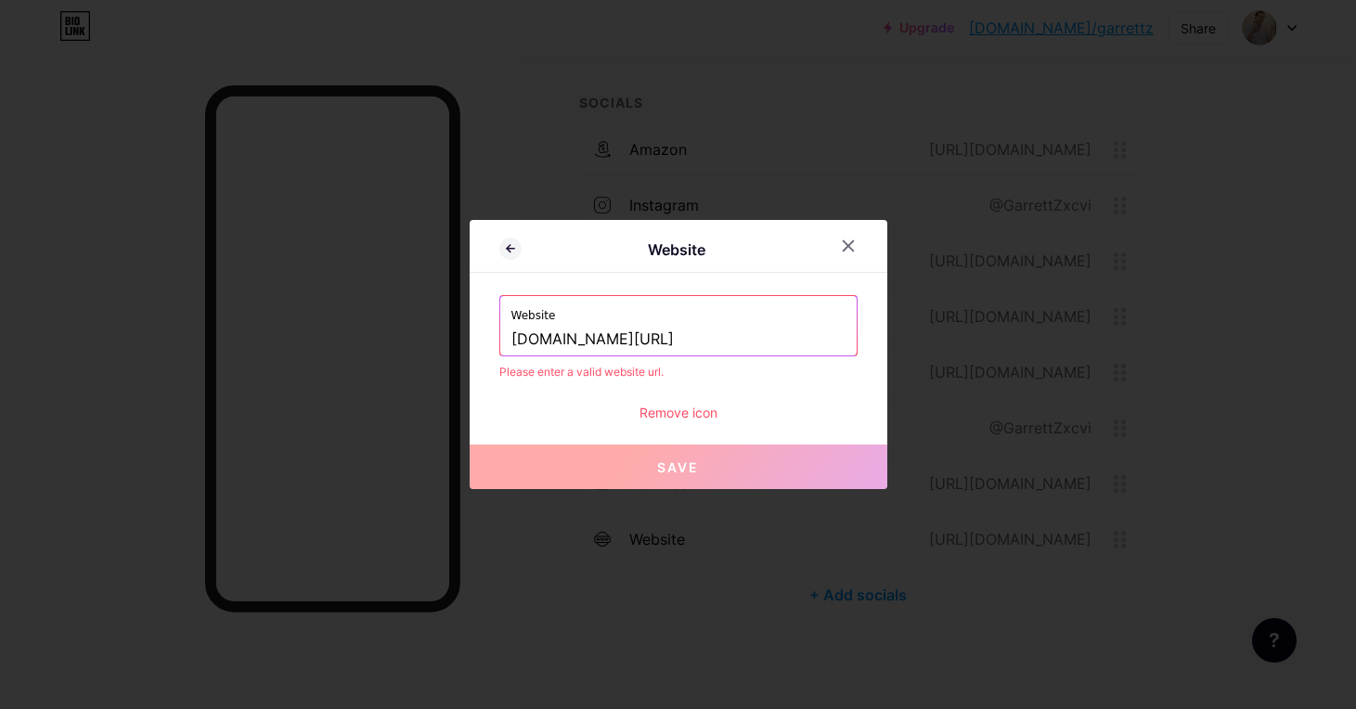
drag, startPoint x: 844, startPoint y: 251, endPoint x: 838, endPoint y: 277, distance: 26.8
click at [844, 251] on icon at bounding box center [848, 245] width 15 height 15
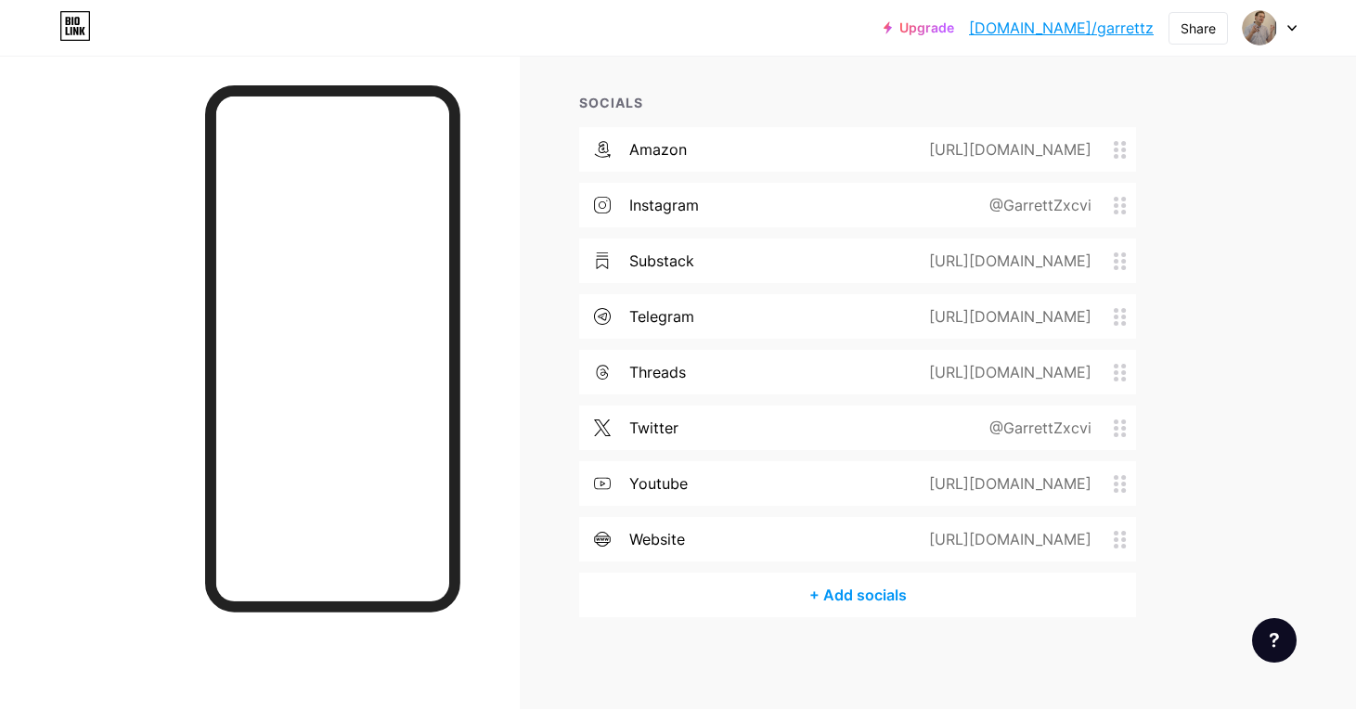
click at [1127, 538] on span at bounding box center [1125, 540] width 22 height 18
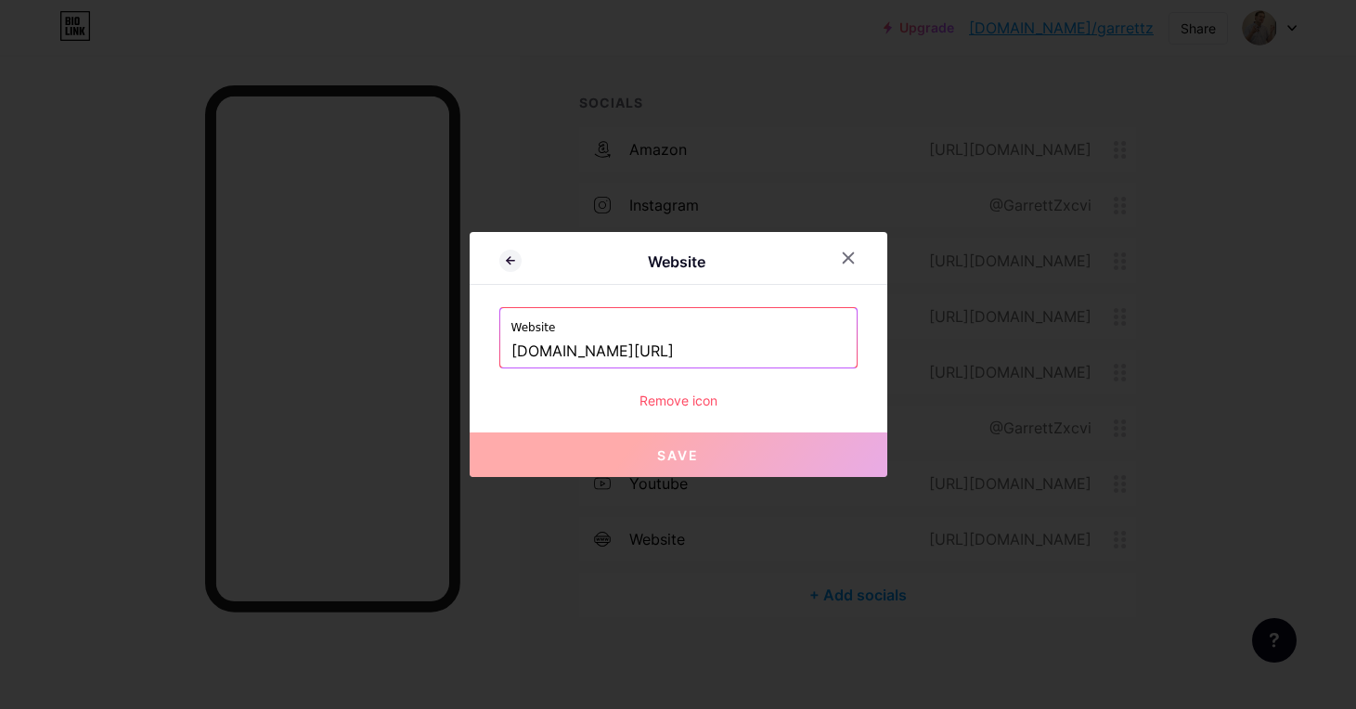
drag, startPoint x: 704, startPoint y: 341, endPoint x: 445, endPoint y: 343, distance: 258.9
click at [445, 343] on div "Website Website trruthsocial.com/@garrettziegler Remove icon Save" at bounding box center [678, 354] width 1356 height 709
paste input "https://gab.com/GarrettZ"
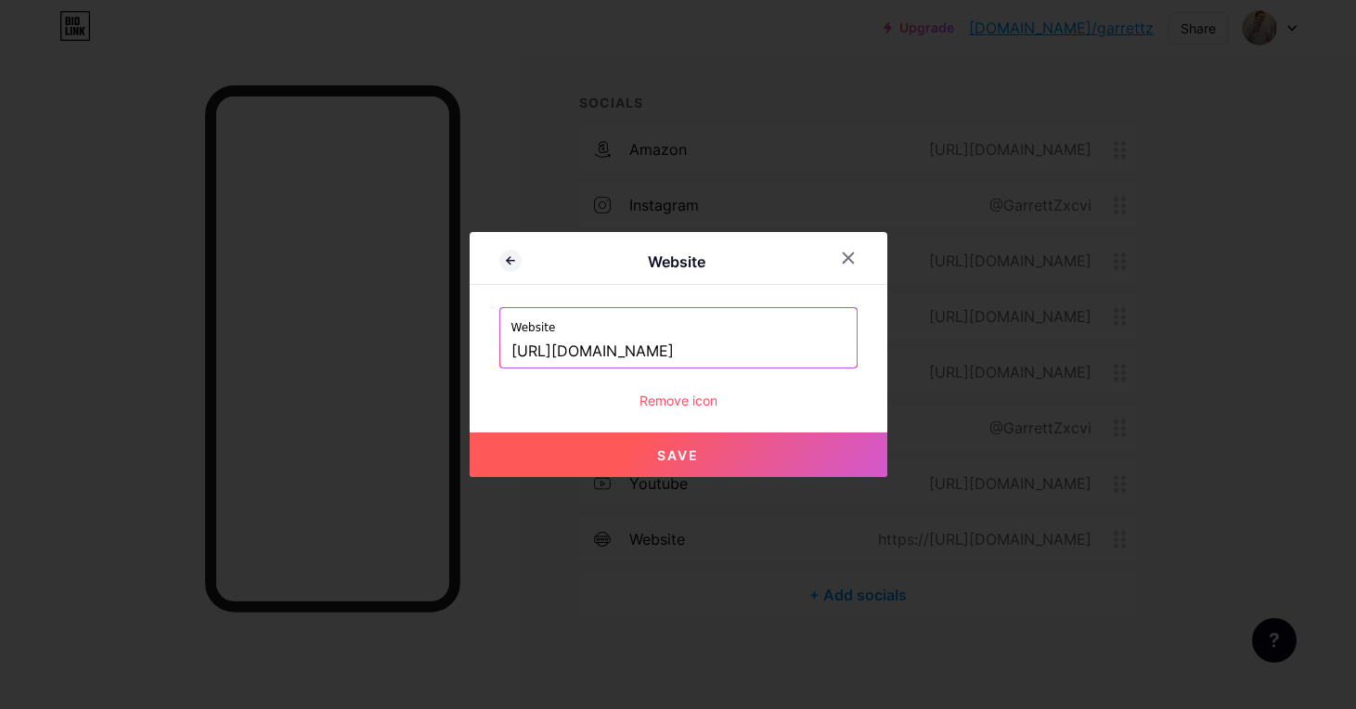
type input "[URL][DOMAIN_NAME]"
click at [674, 456] on span "Save" at bounding box center [678, 455] width 42 height 16
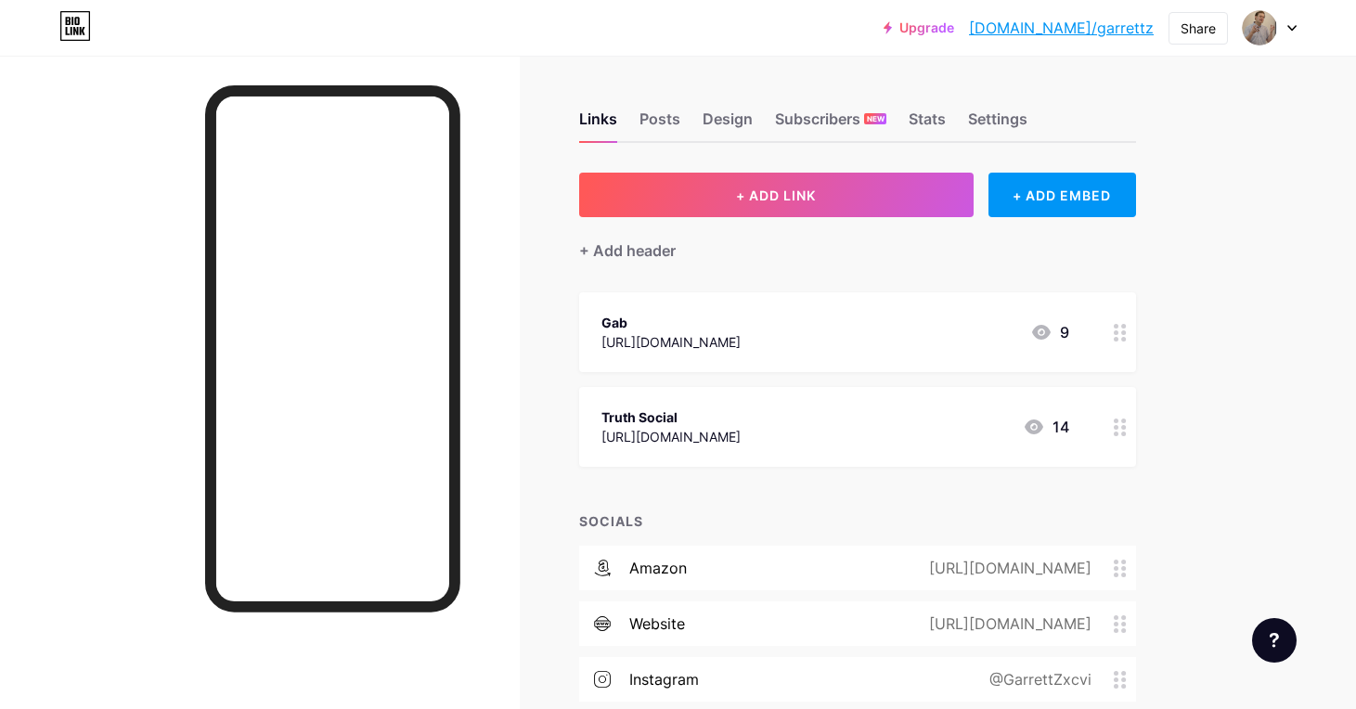
scroll to position [111, 0]
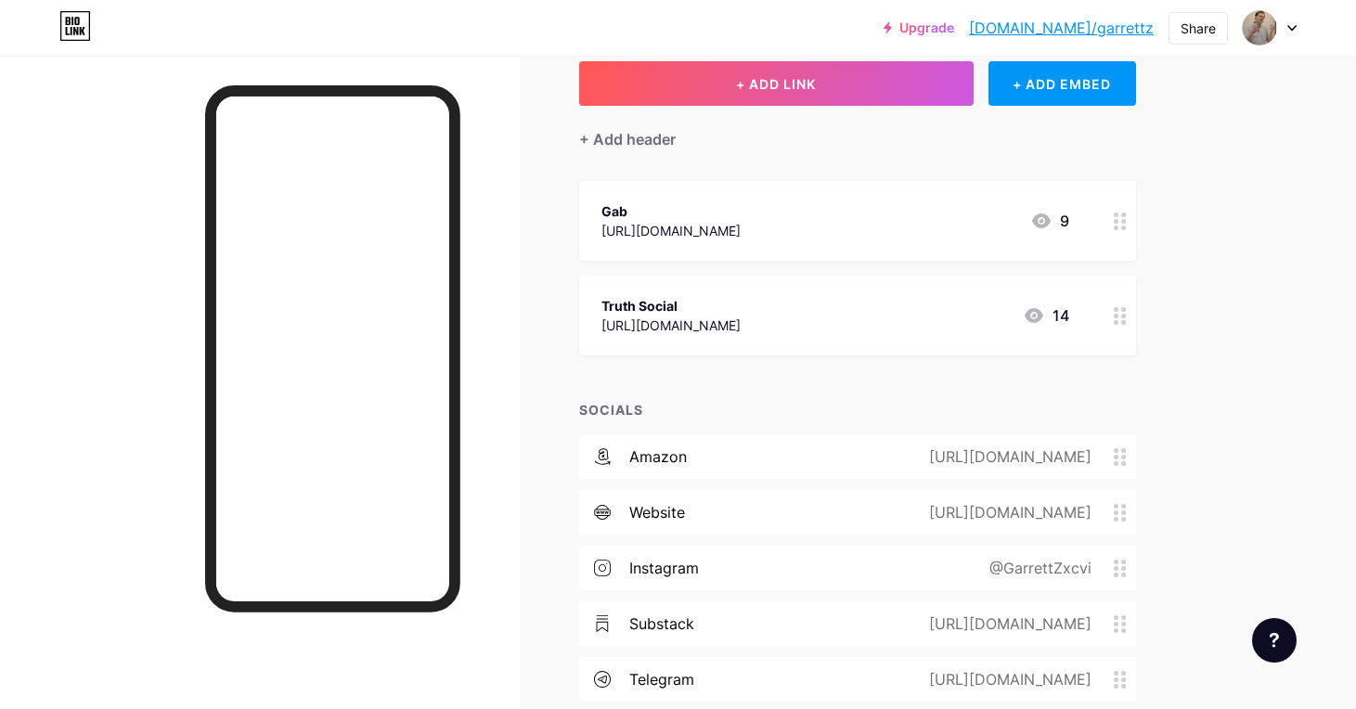
click at [1113, 228] on div at bounding box center [1120, 221] width 32 height 80
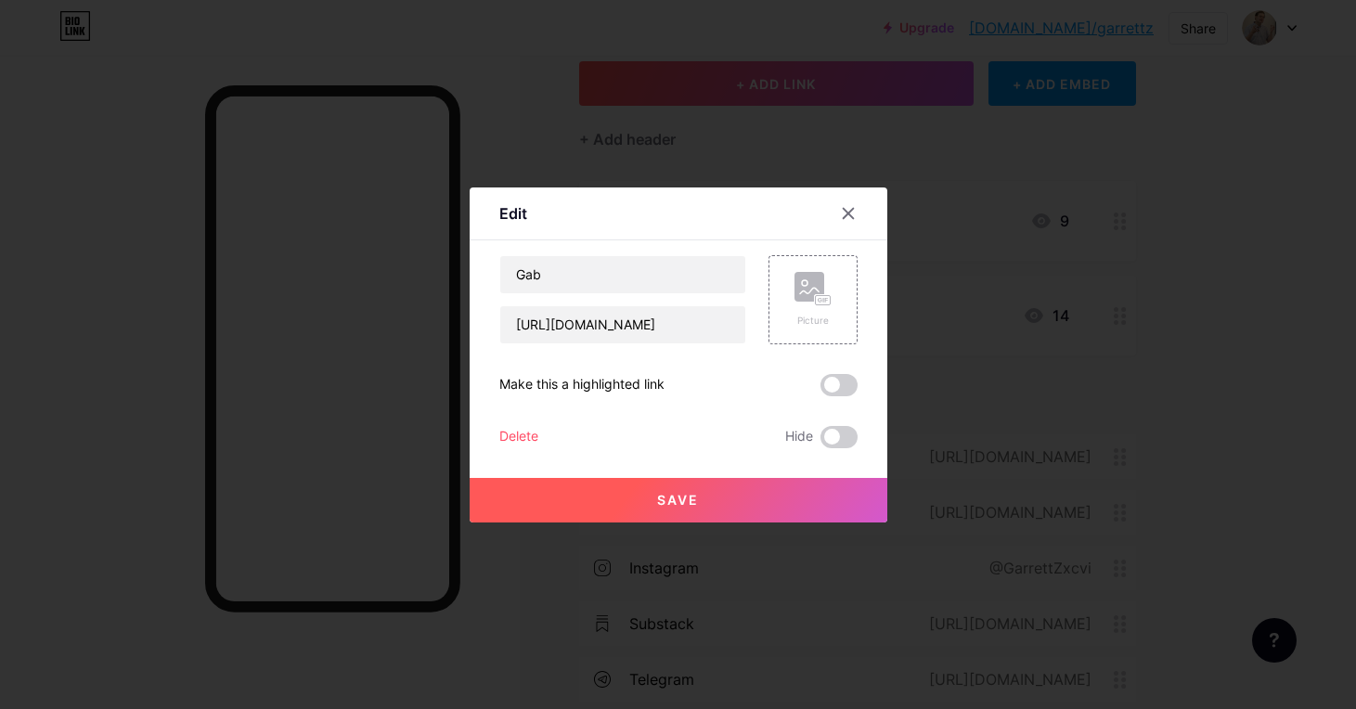
click at [526, 435] on div "Delete" at bounding box center [518, 437] width 39 height 22
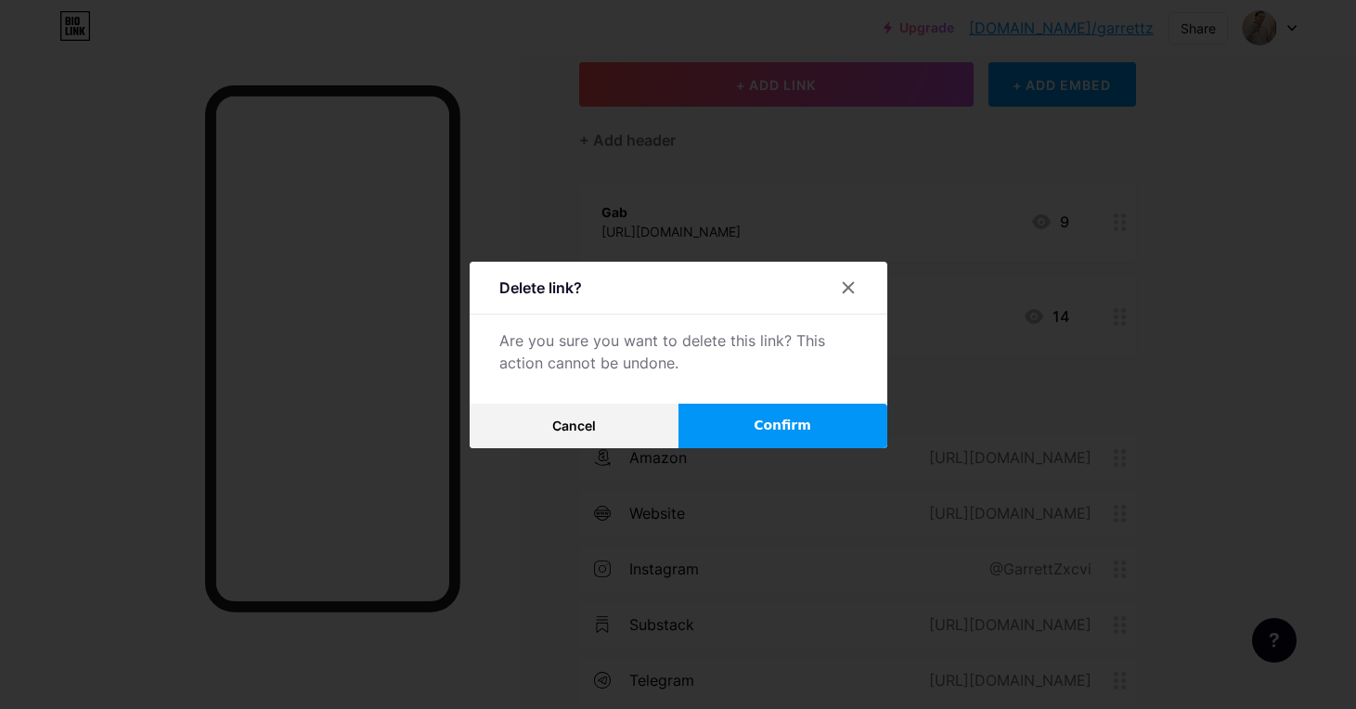
click at [772, 432] on span "Confirm" at bounding box center [782, 425] width 58 height 19
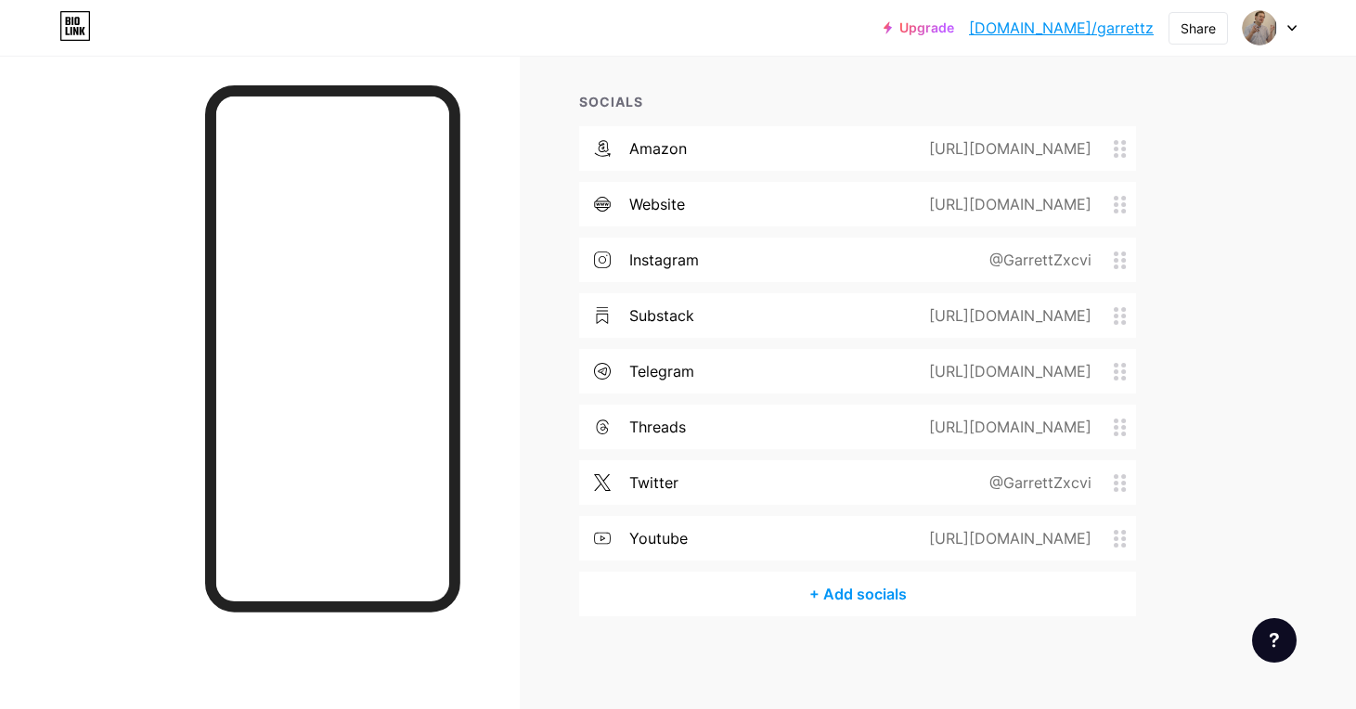
scroll to position [324, 0]
click at [1077, 26] on link "[DOMAIN_NAME]/garrettz" at bounding box center [1061, 28] width 185 height 22
